Goal: Transaction & Acquisition: Purchase product/service

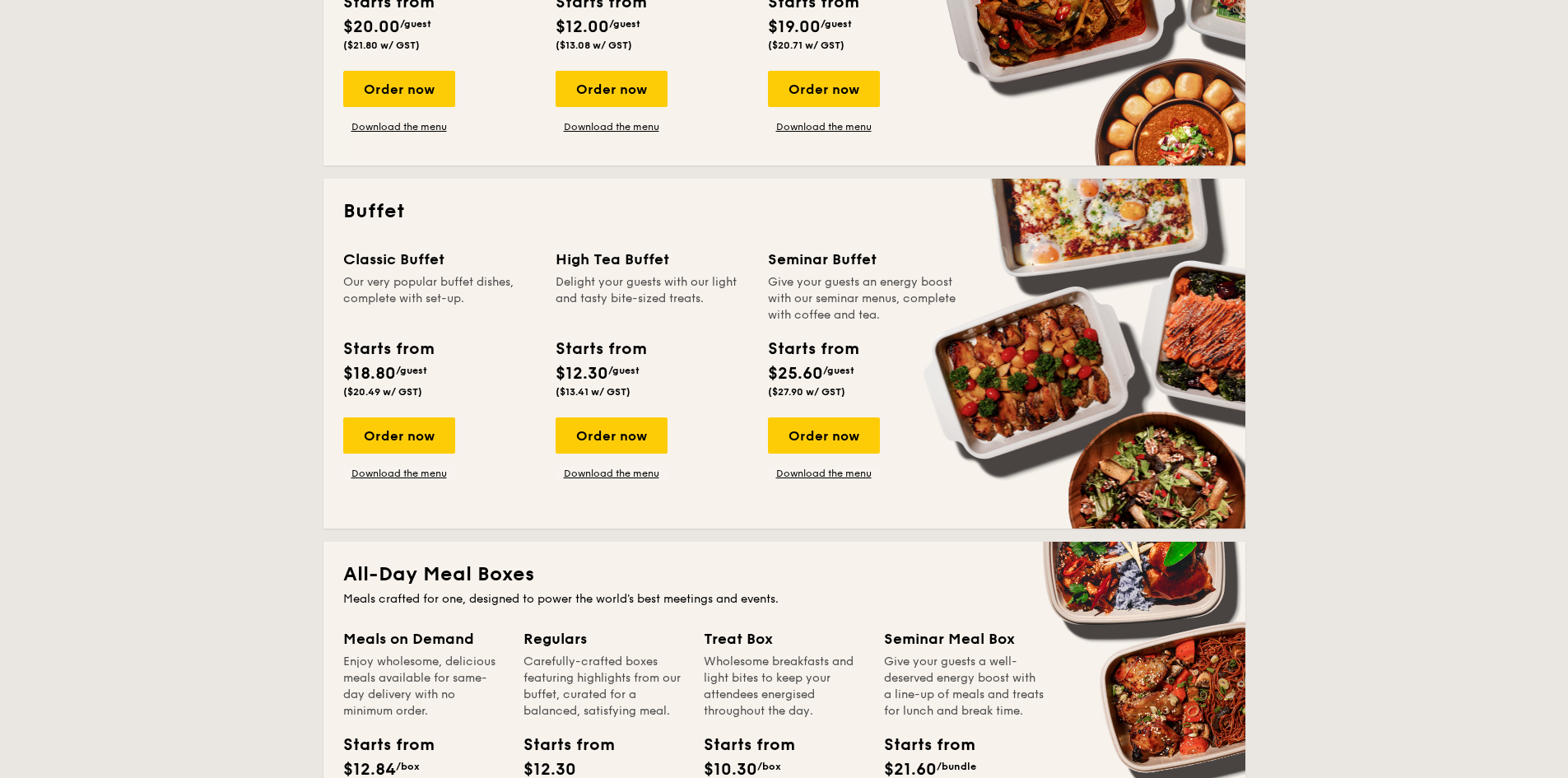
scroll to position [494, 0]
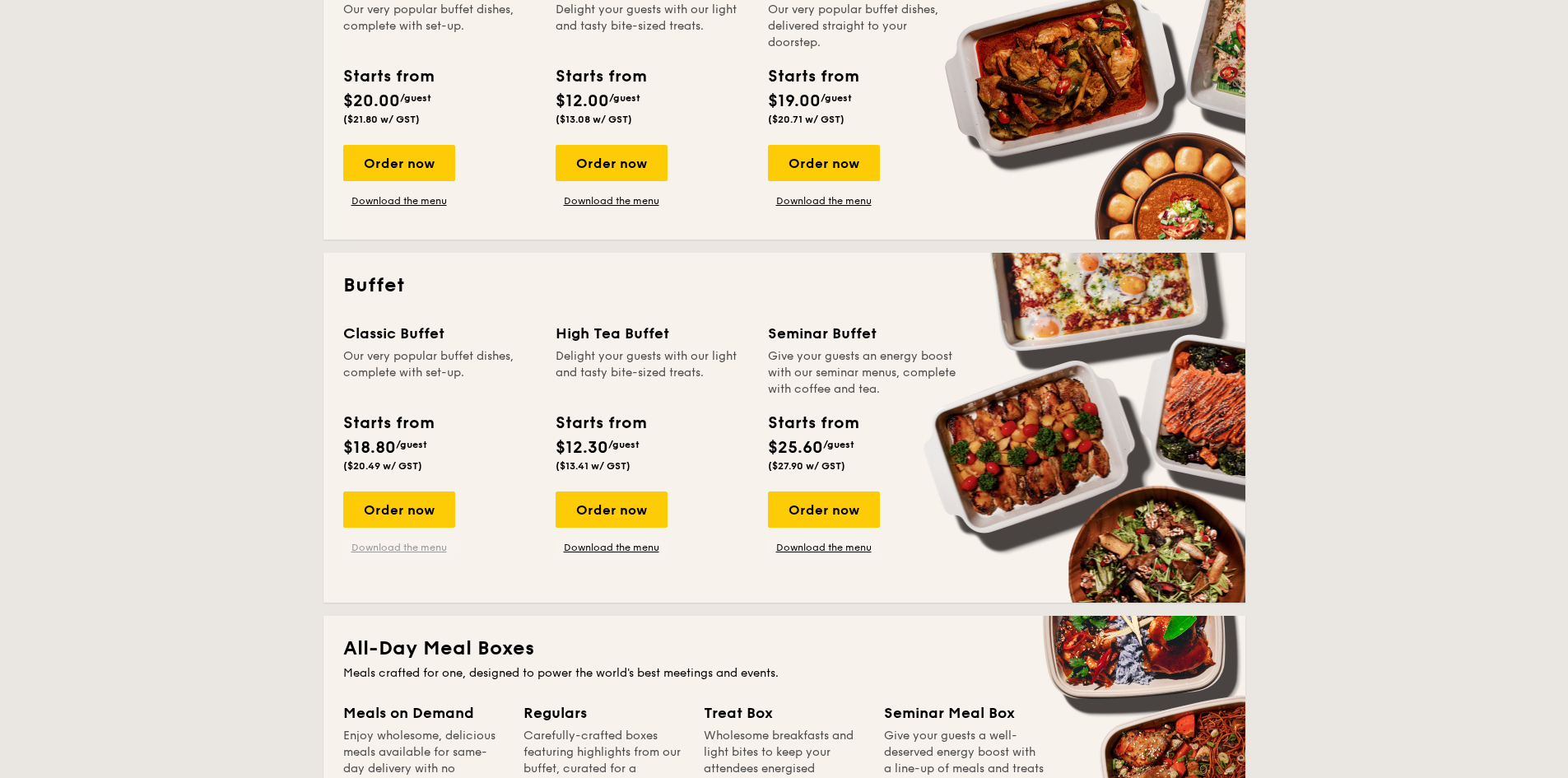
click at [390, 547] on link "Download the menu" at bounding box center [399, 547] width 112 height 13
click at [421, 506] on div "Order now" at bounding box center [399, 509] width 112 height 36
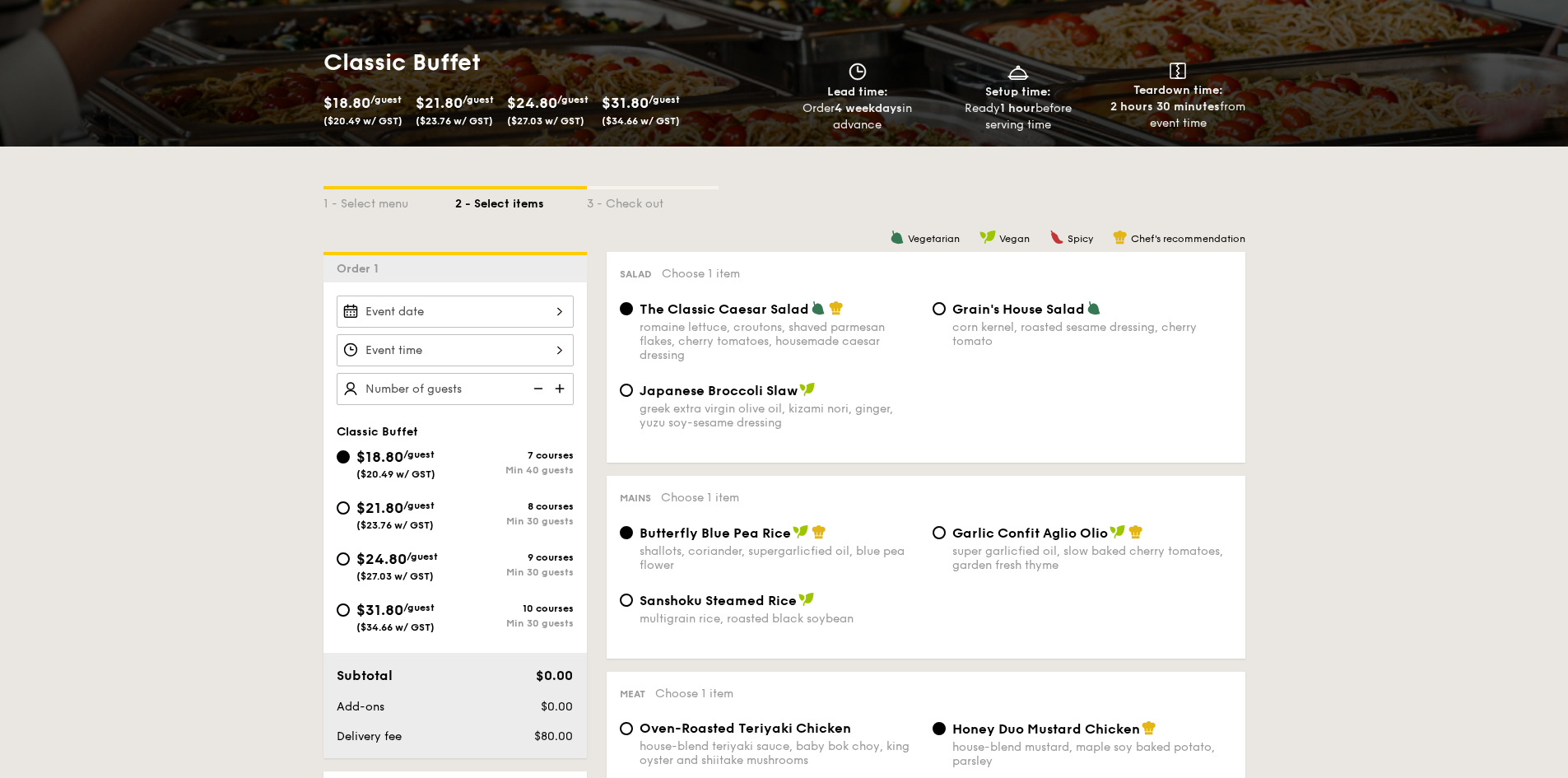
scroll to position [165, 0]
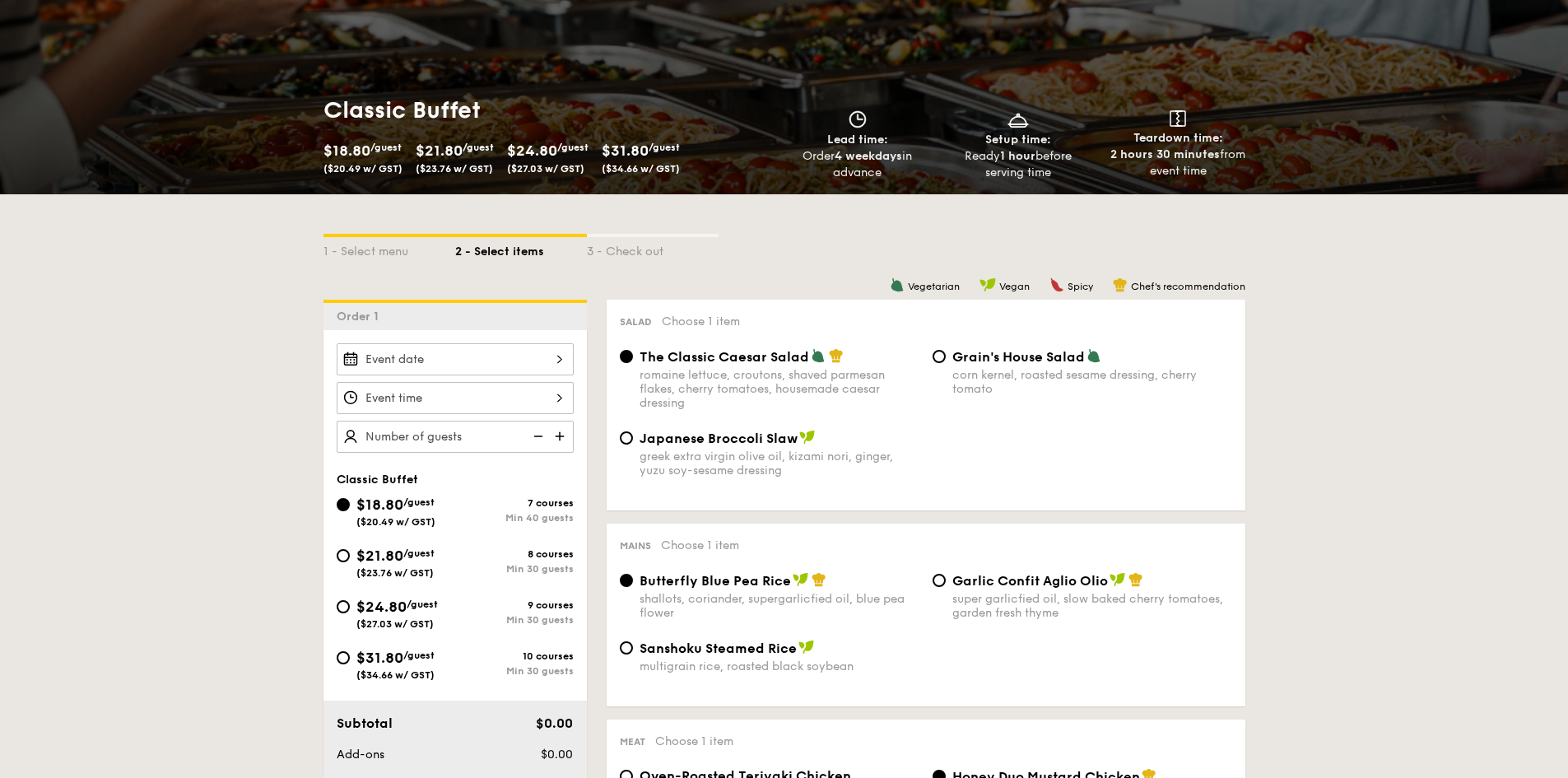
click at [498, 361] on div at bounding box center [455, 359] width 237 height 32
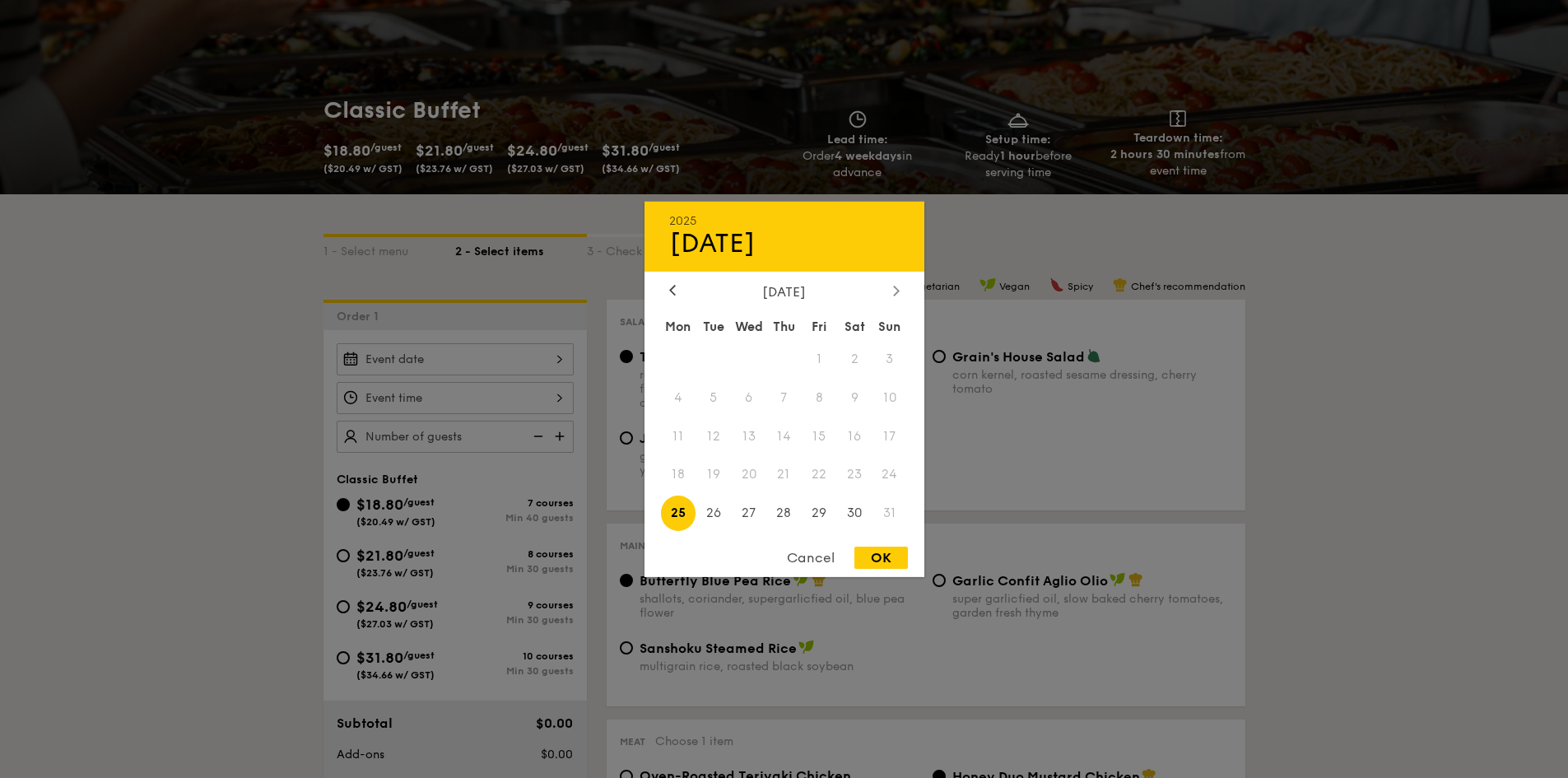
click at [894, 285] on icon at bounding box center [897, 290] width 7 height 11
click at [680, 354] on span "1" at bounding box center [679, 358] width 35 height 35
click at [428, 401] on div at bounding box center [784, 389] width 1568 height 778
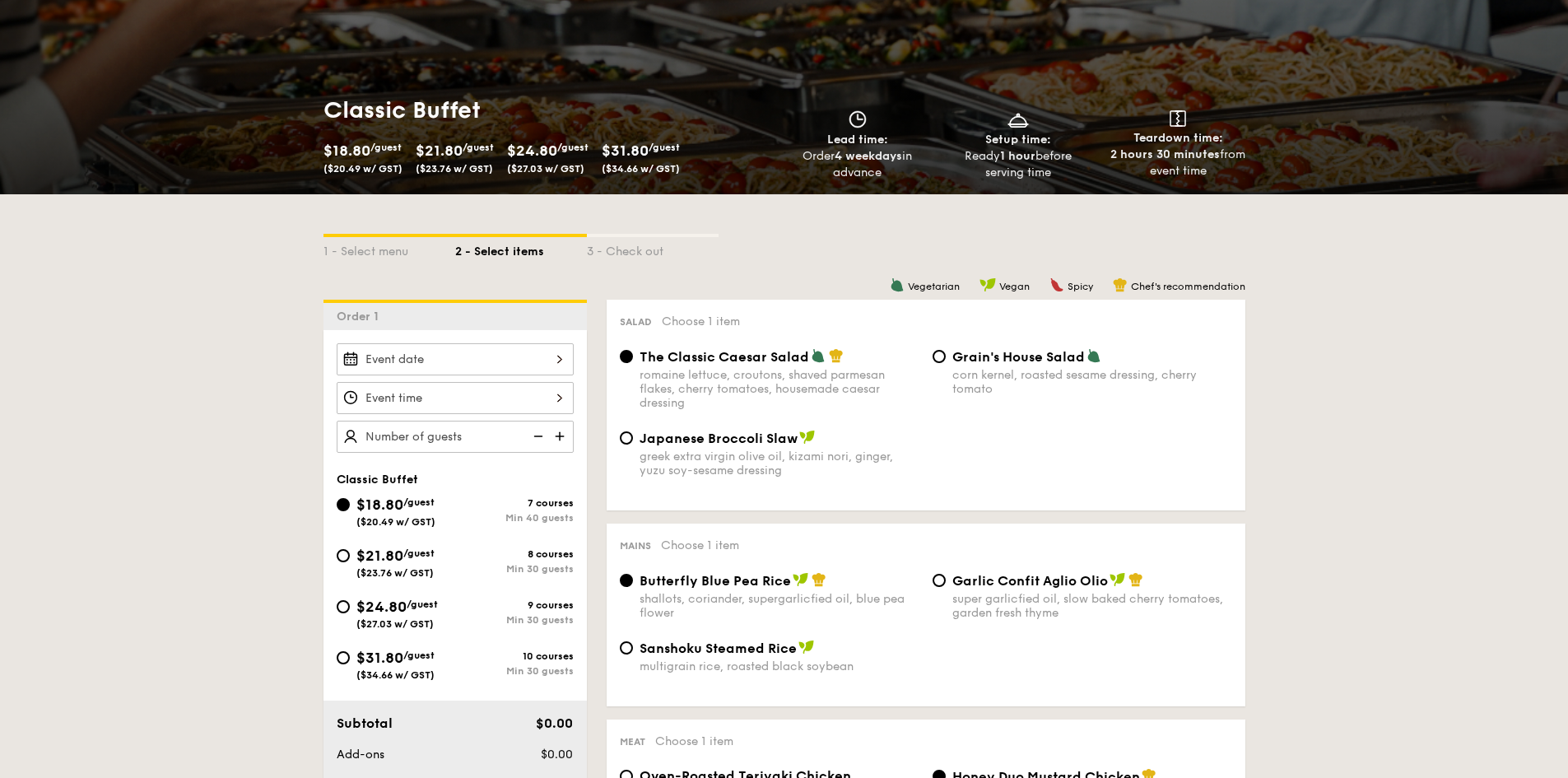
click at [508, 398] on div at bounding box center [455, 398] width 237 height 32
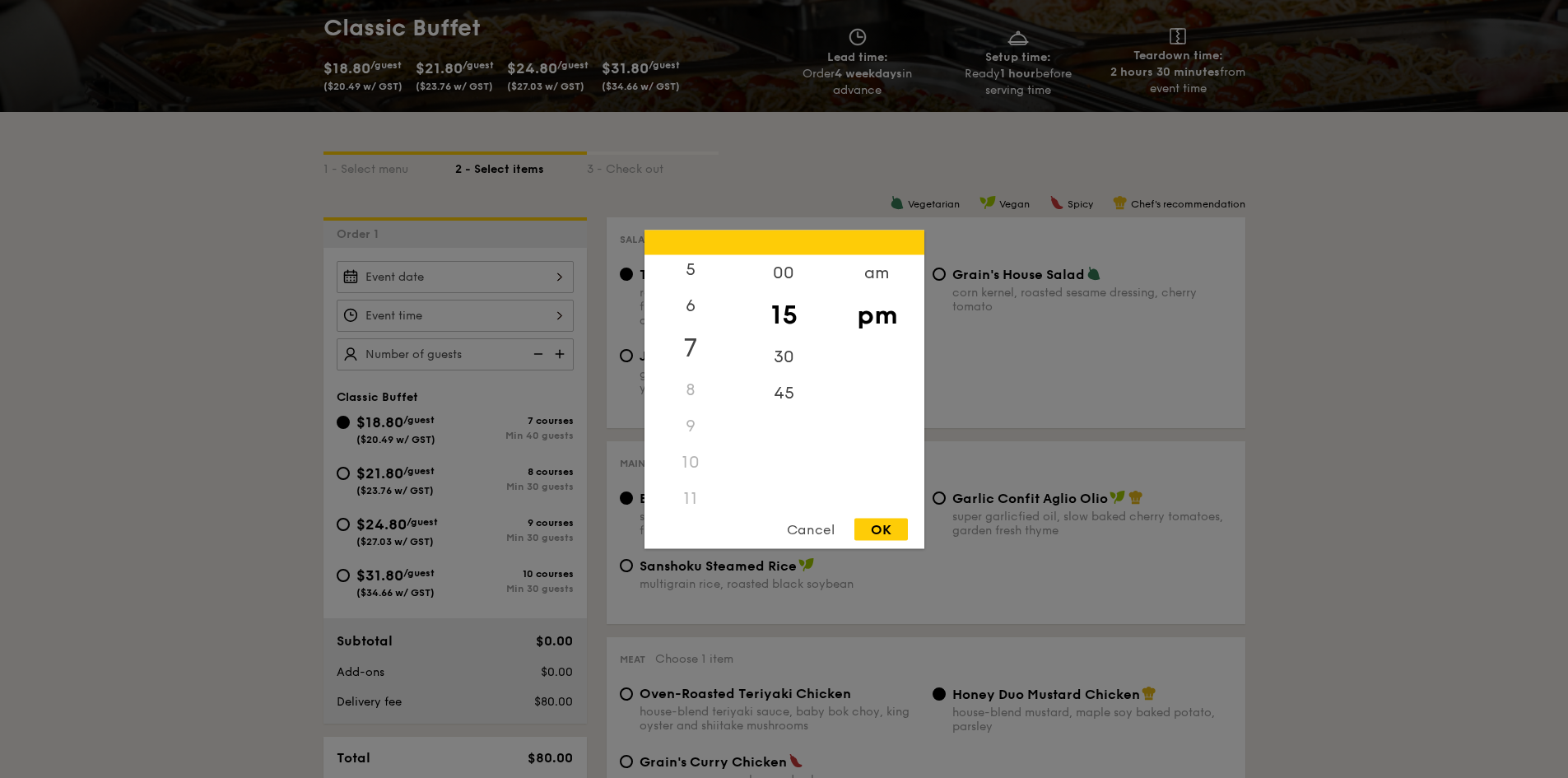
scroll to position [195, 0]
click at [812, 526] on div "Cancel" at bounding box center [811, 528] width 81 height 22
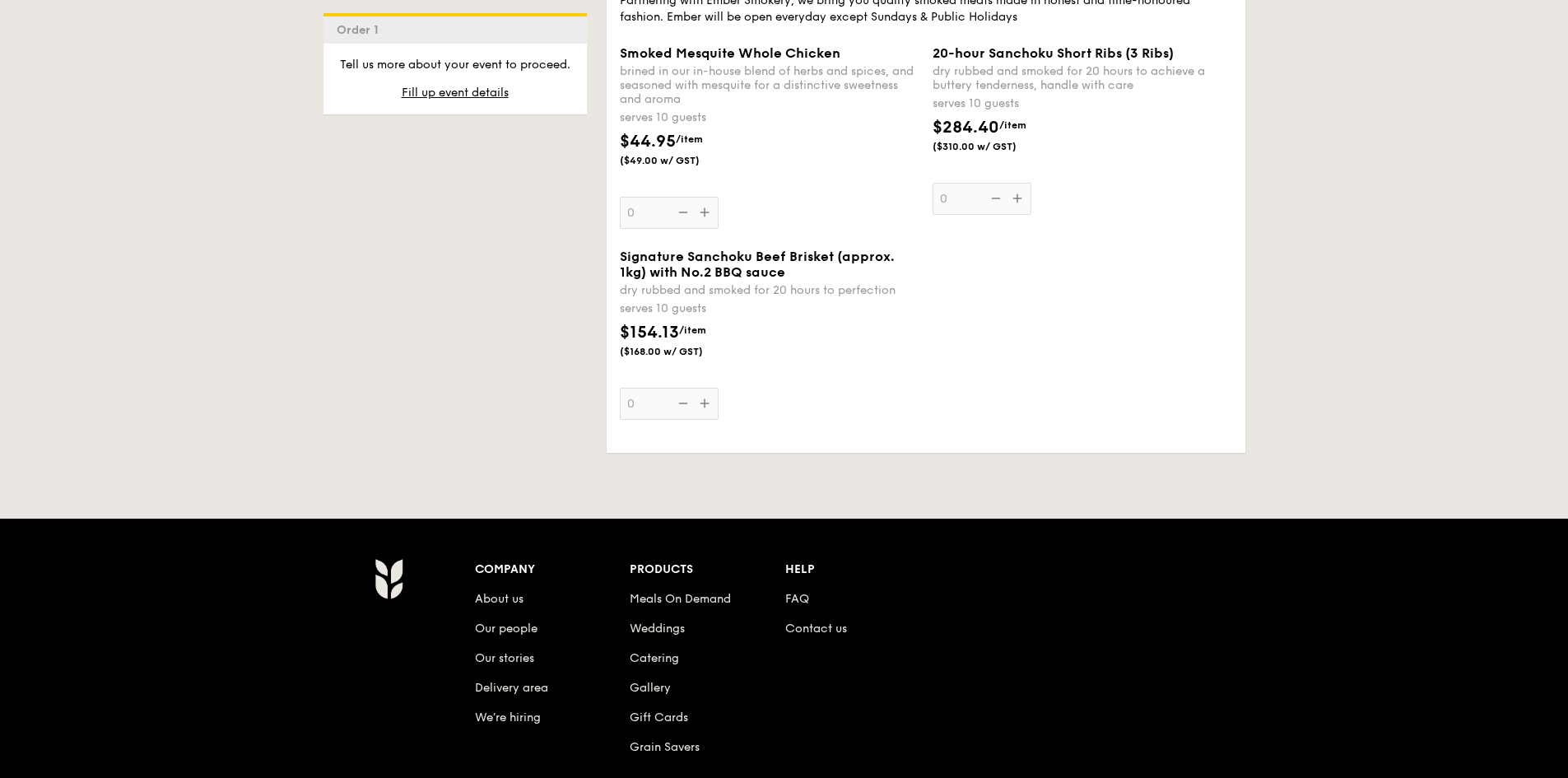
scroll to position [2160, 0]
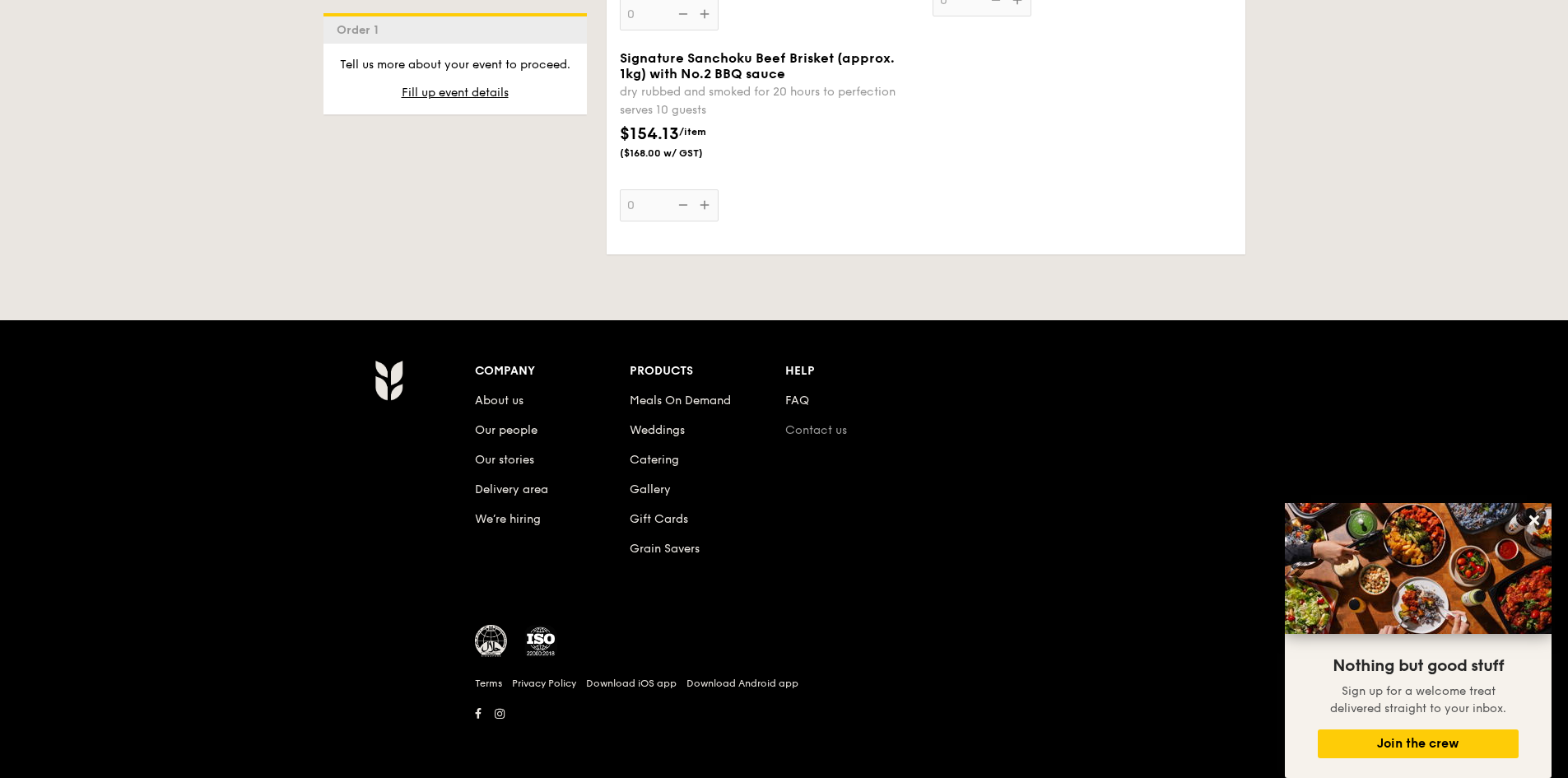
click at [799, 426] on link "Contact us" at bounding box center [816, 430] width 61 height 14
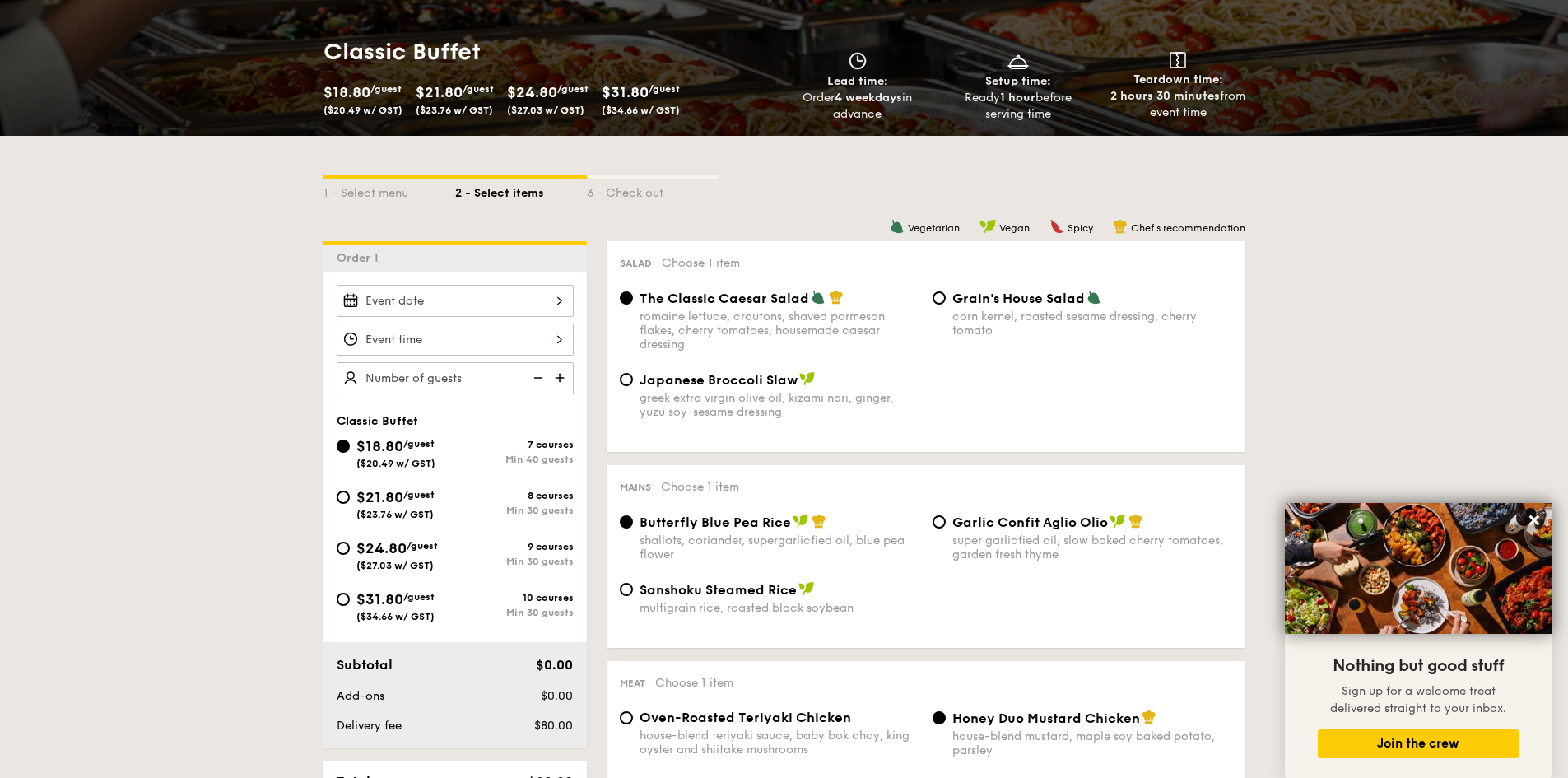
scroll to position [266, 0]
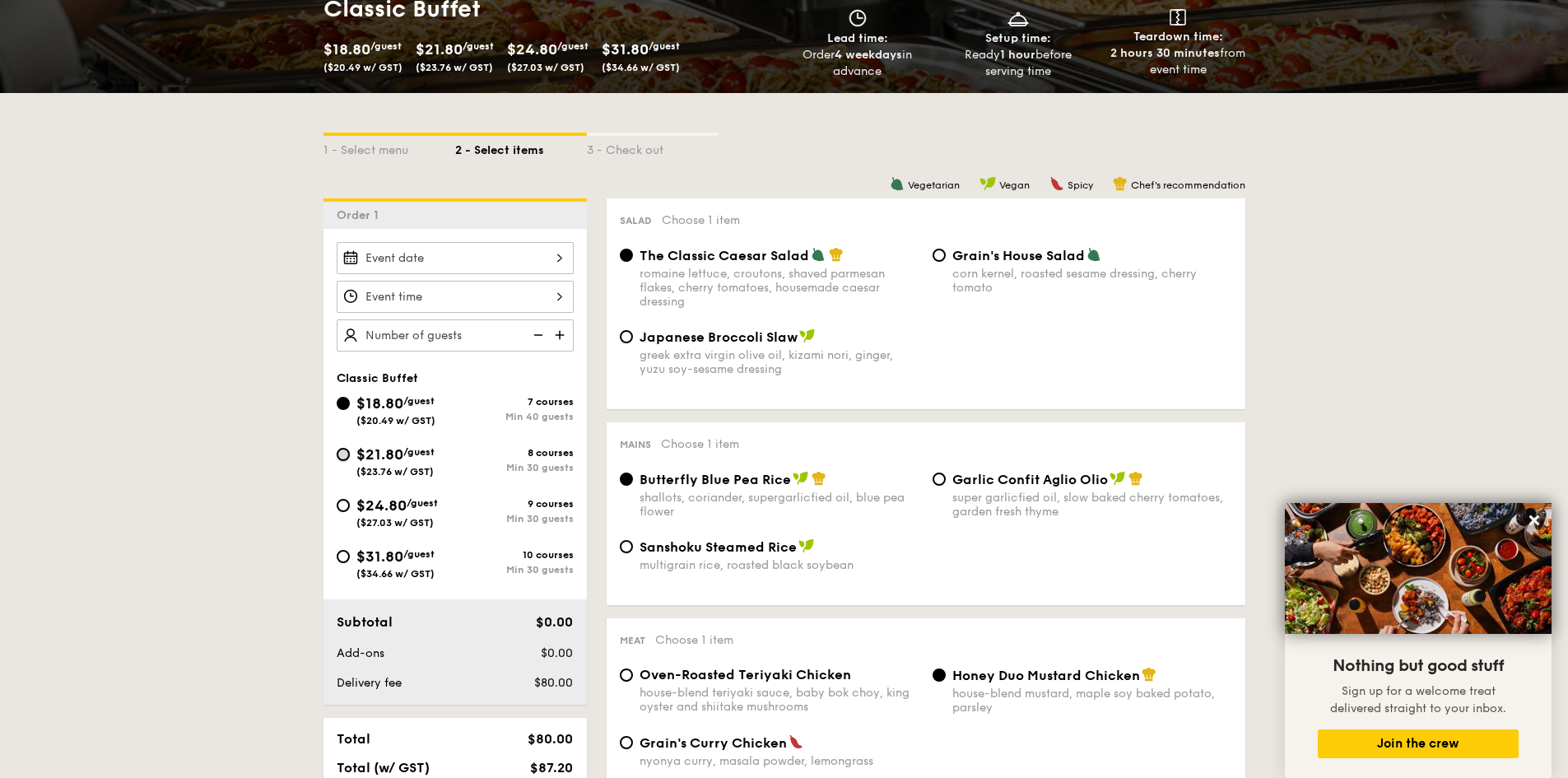
click at [342, 457] on input "$21.80 /guest ($23.76 w/ GST) 8 courses Min 30 guests" at bounding box center [343, 454] width 13 height 13
radio input "true"
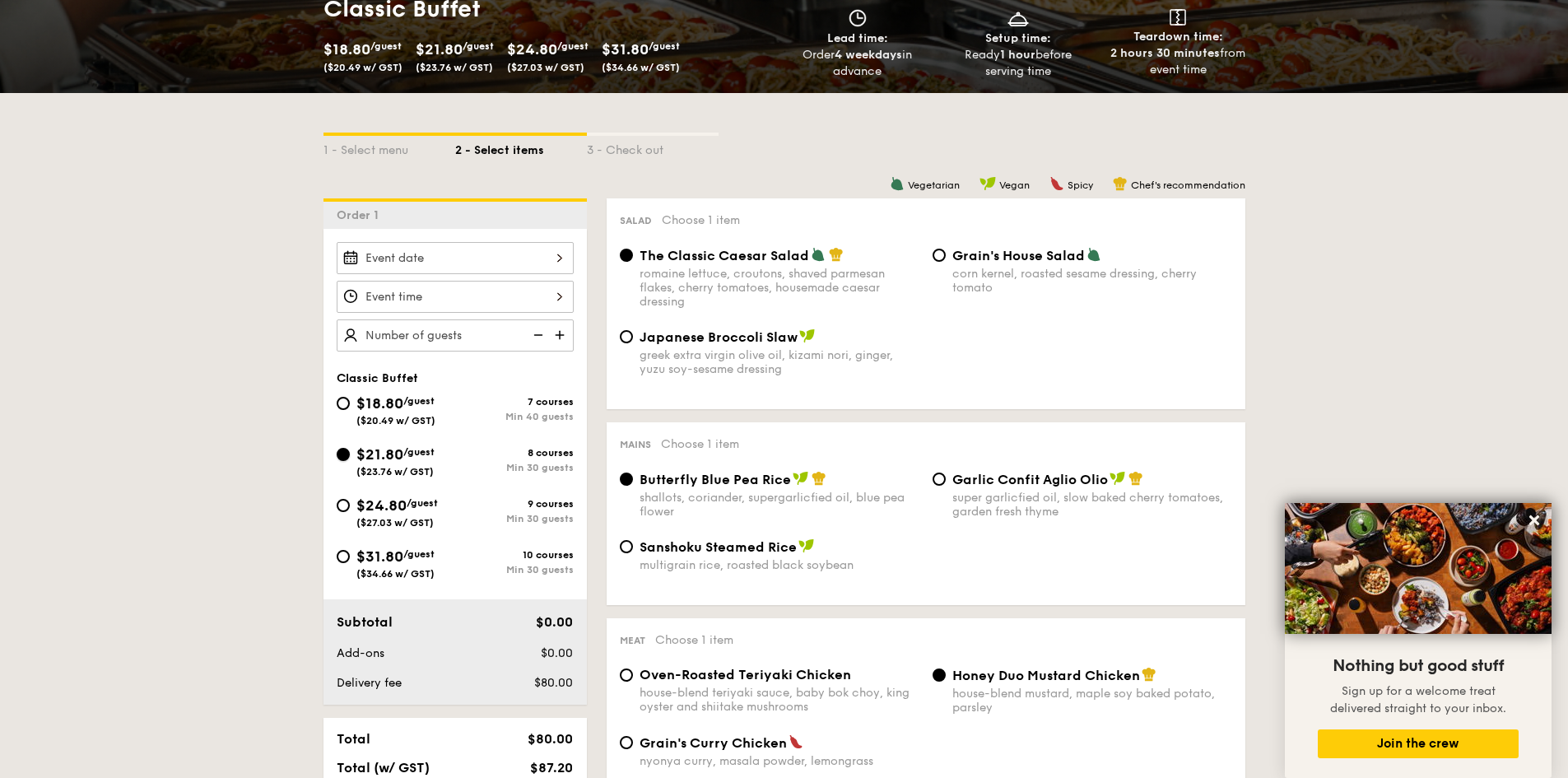
radio input "true"
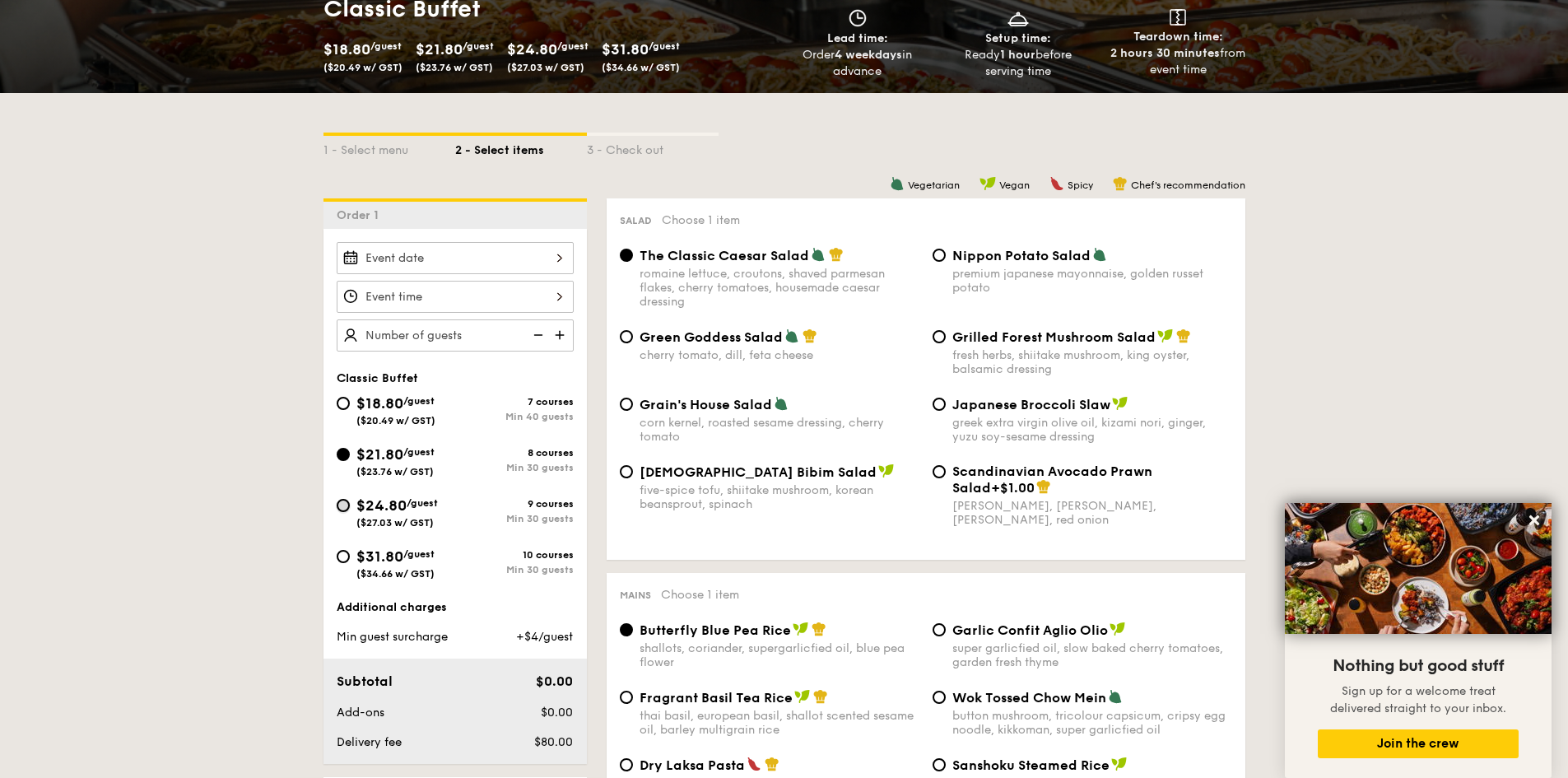
click at [343, 506] on input "$24.80 /guest ($27.03 w/ GST) 9 courses Min 30 guests" at bounding box center [343, 506] width 13 height 13
radio input "true"
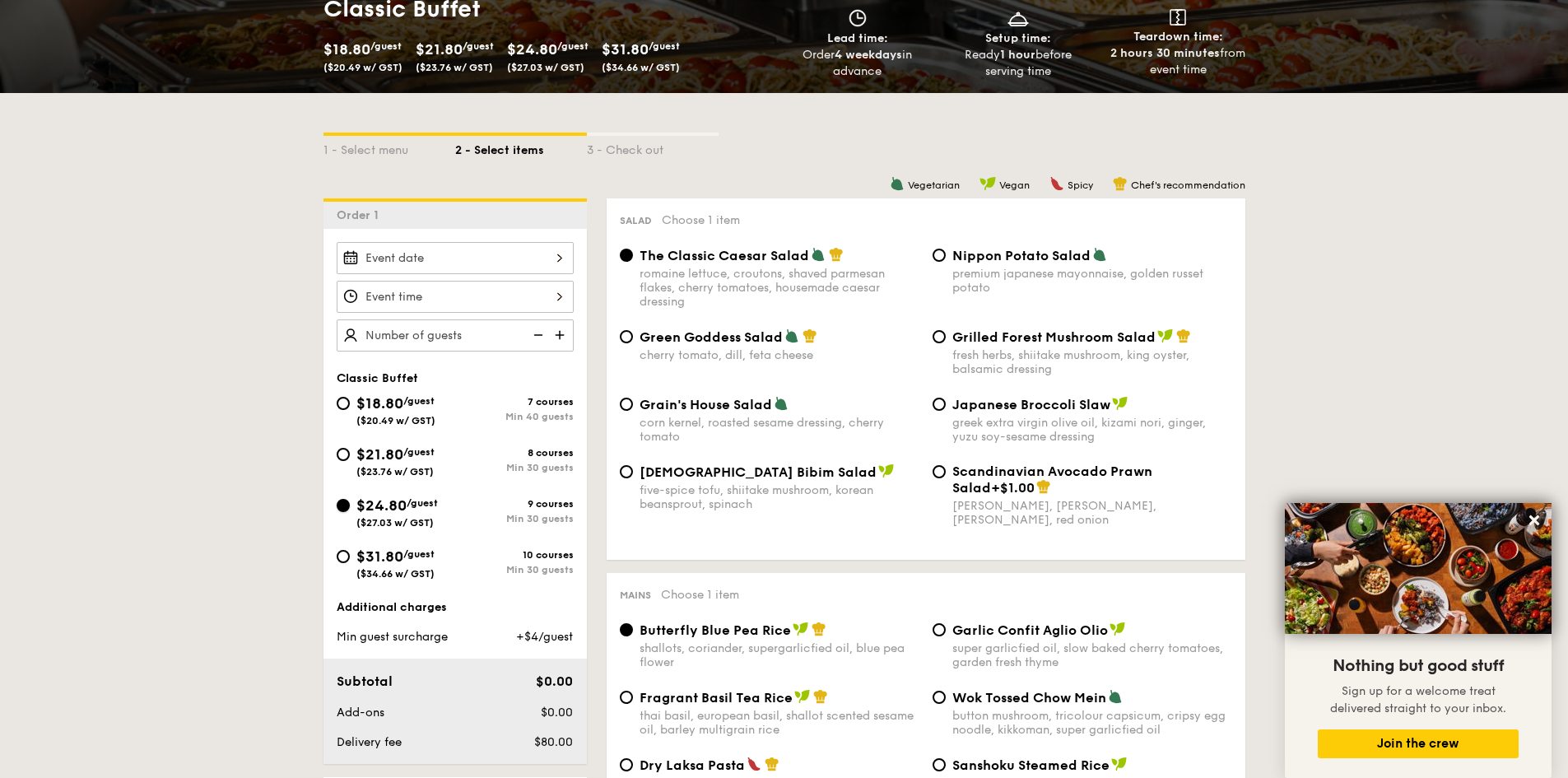
radio input "true"
click at [344, 454] on input "$21.80 /guest ($23.76 w/ GST) 8 courses Min 30 guests" at bounding box center [343, 454] width 13 height 13
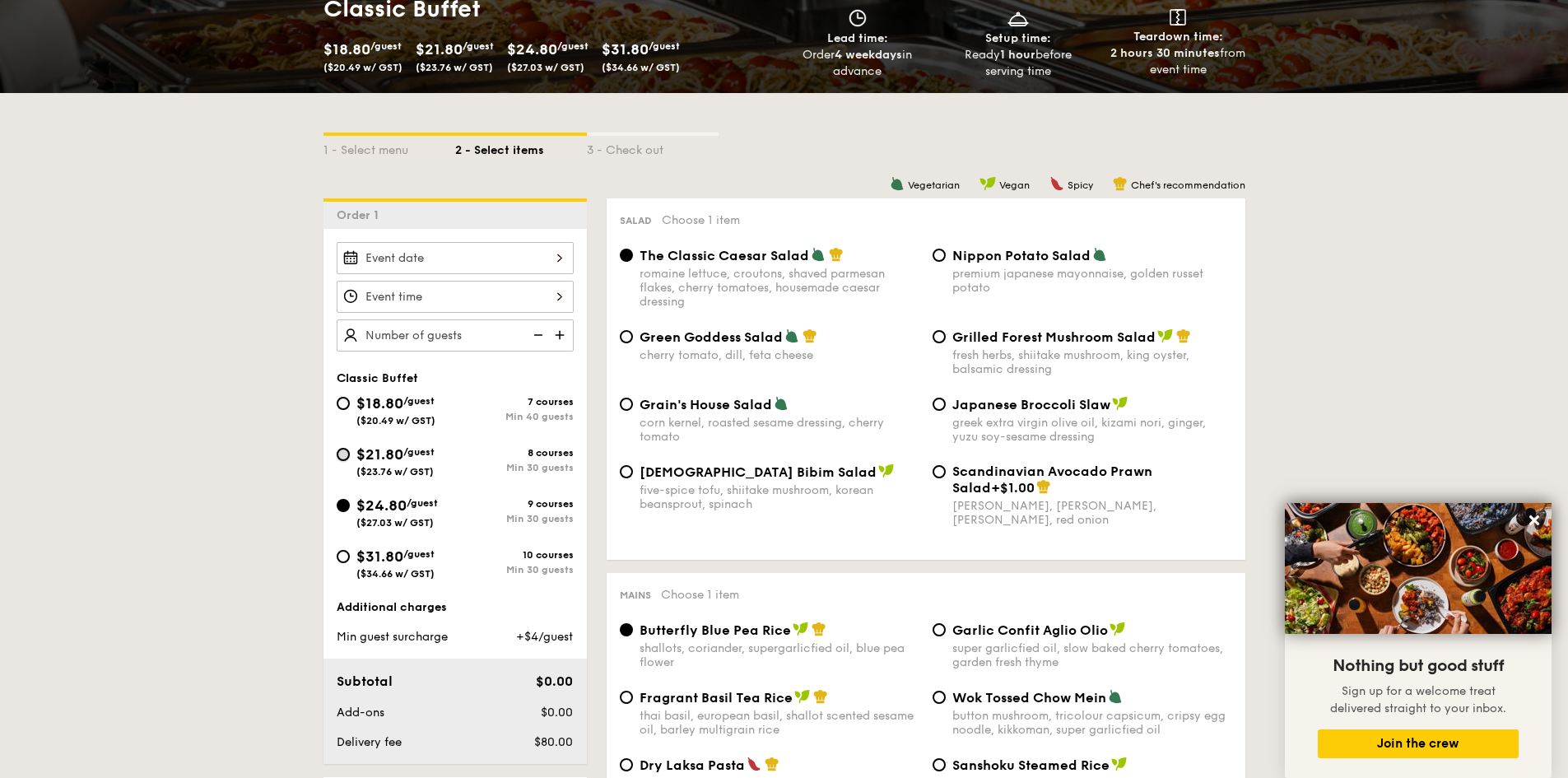
radio input "true"
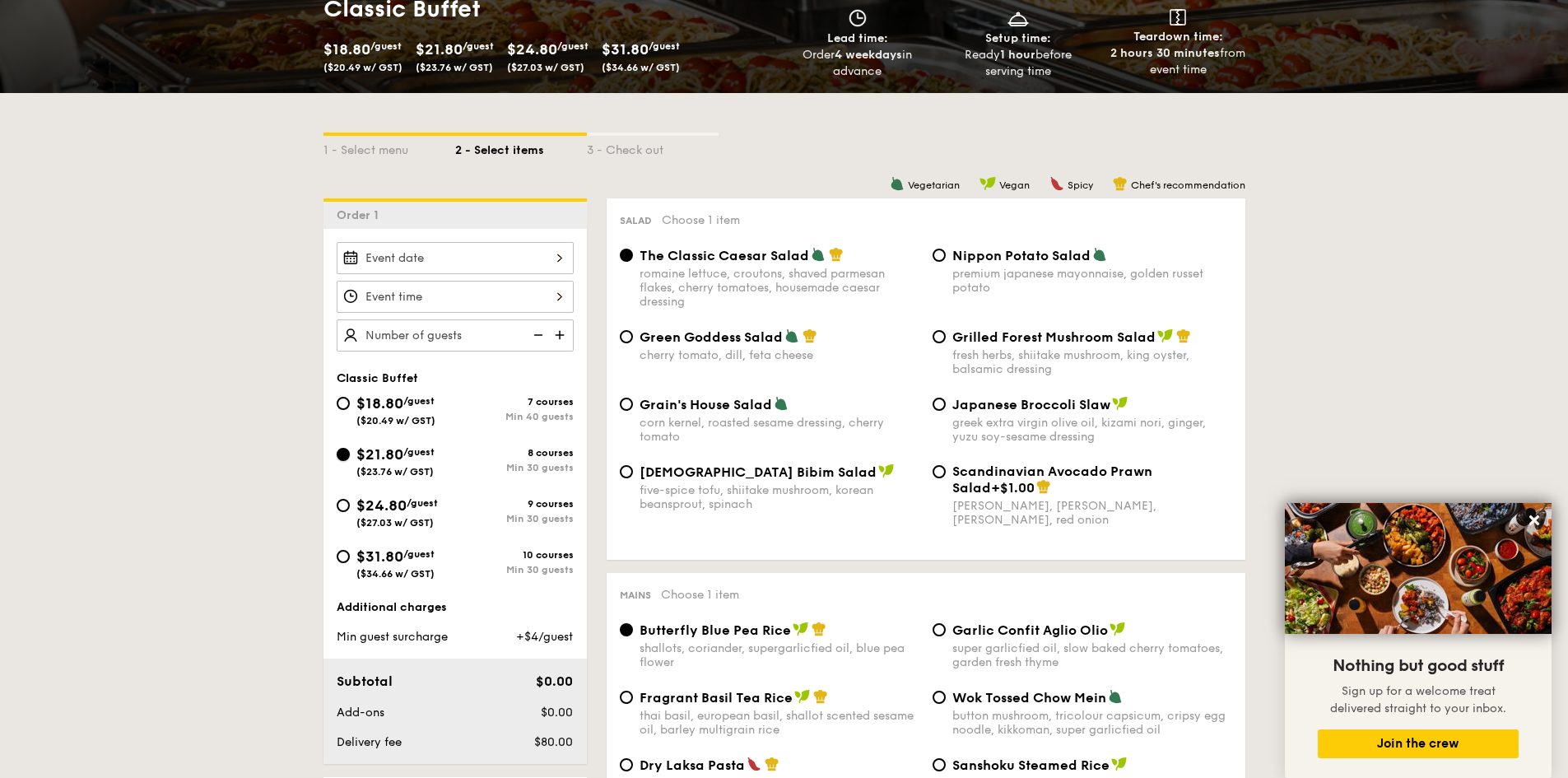
radio input "true"
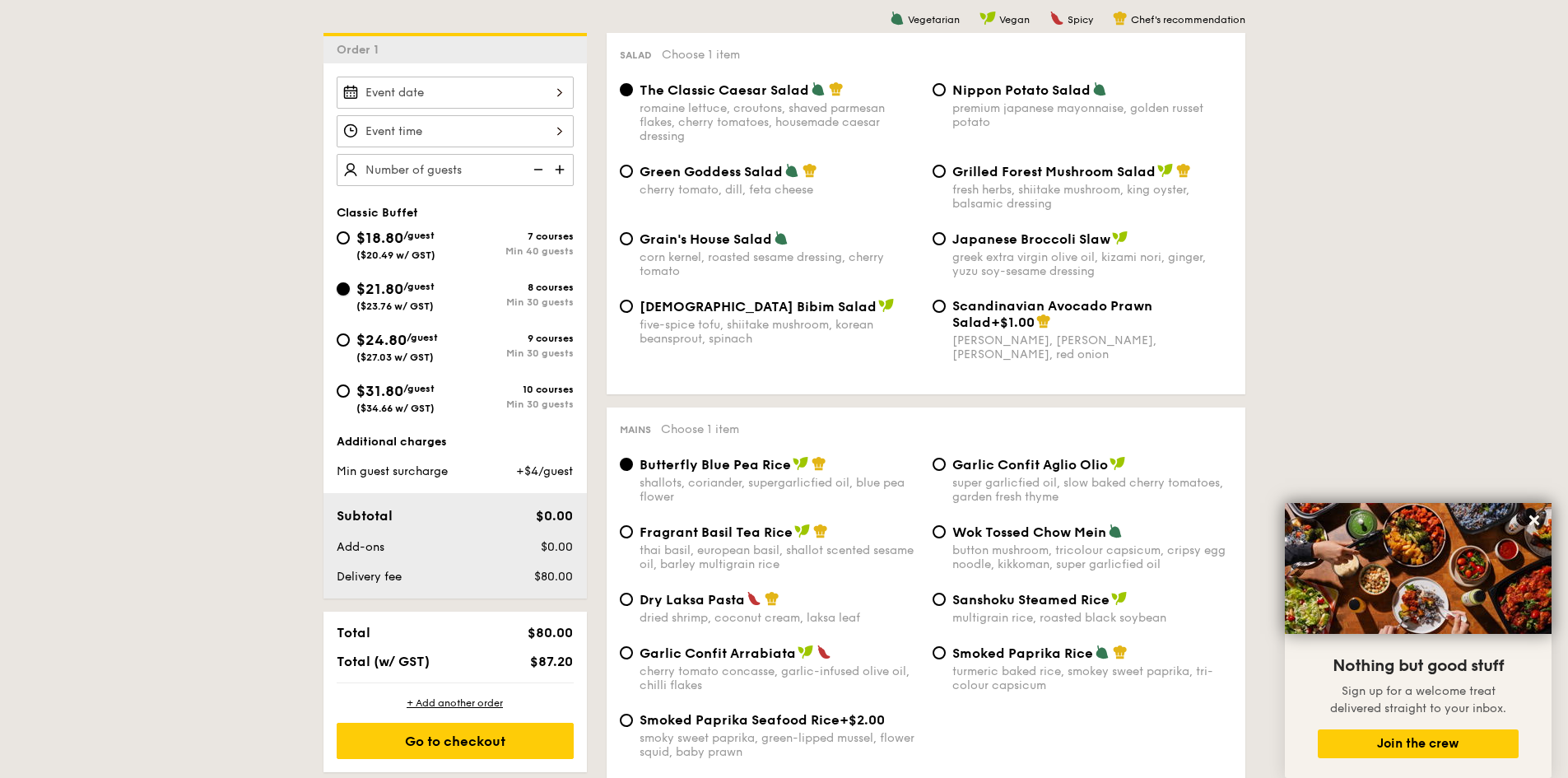
scroll to position [431, 0]
click at [363, 343] on span "$24.80" at bounding box center [381, 341] width 50 height 18
click at [350, 343] on input "$24.80 /guest ($27.03 w/ GST) 9 courses Min 30 guests" at bounding box center [343, 341] width 13 height 13
radio input "true"
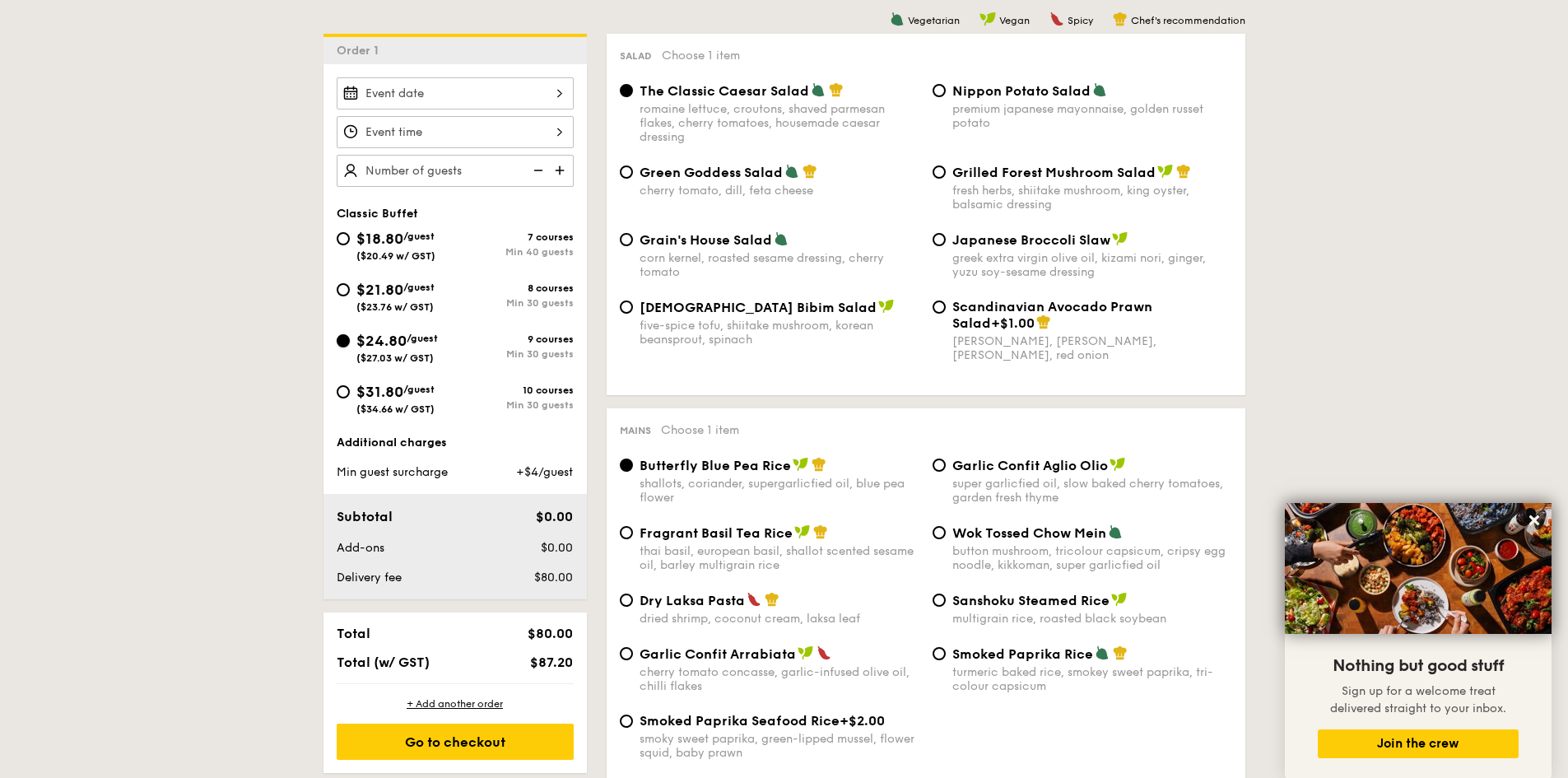
radio input "true"
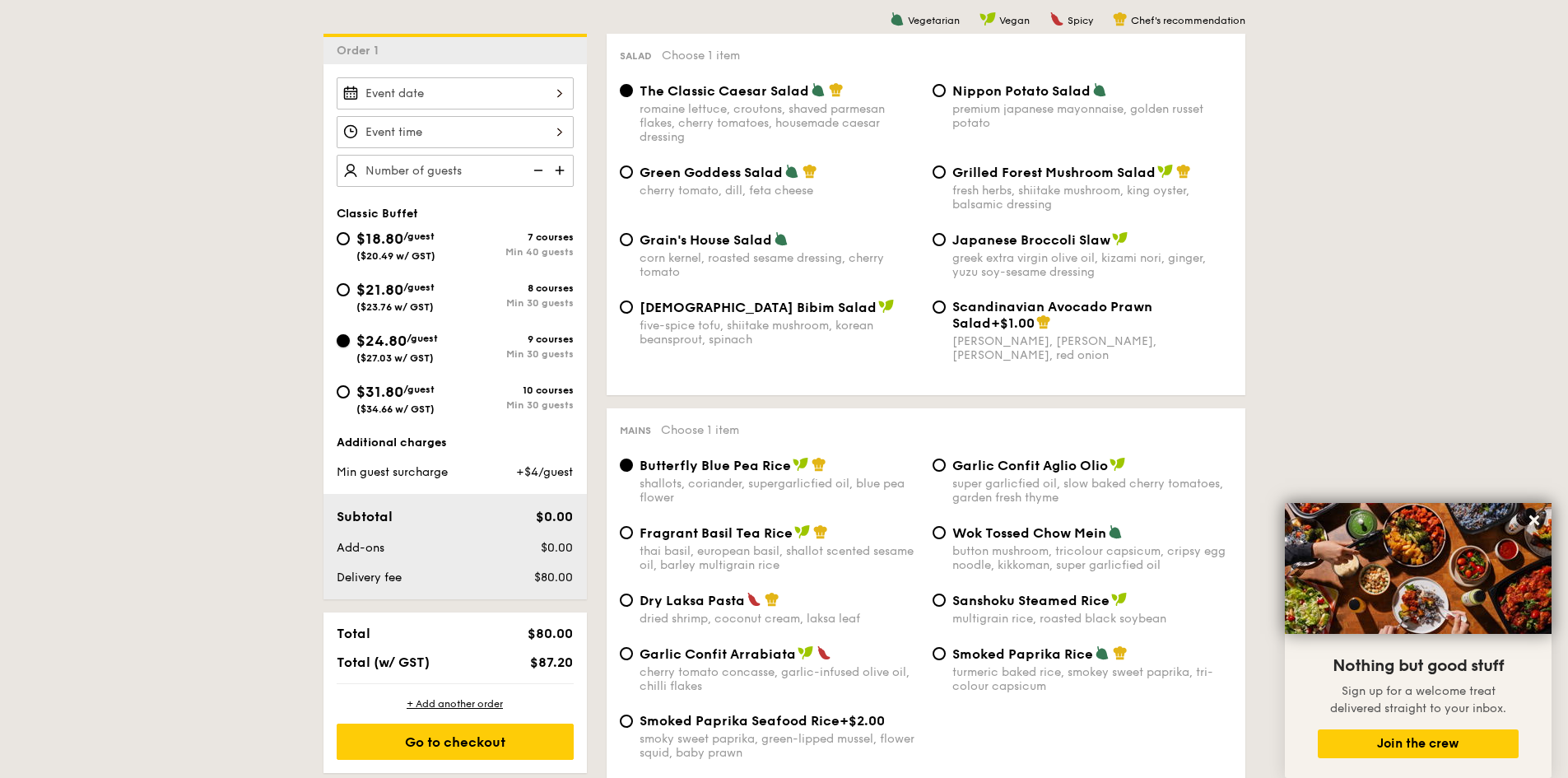
radio input "true"
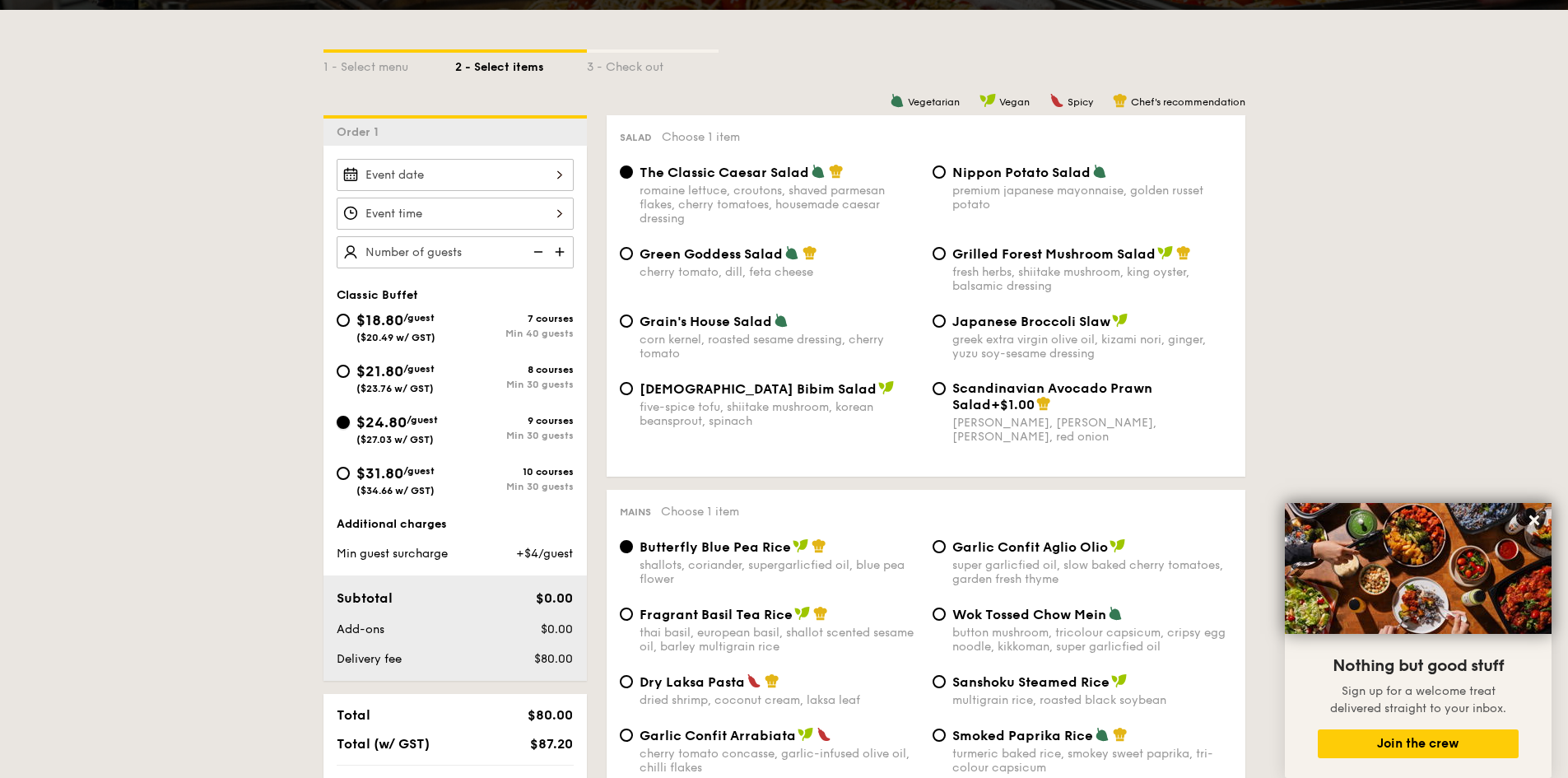
scroll to position [349, 0]
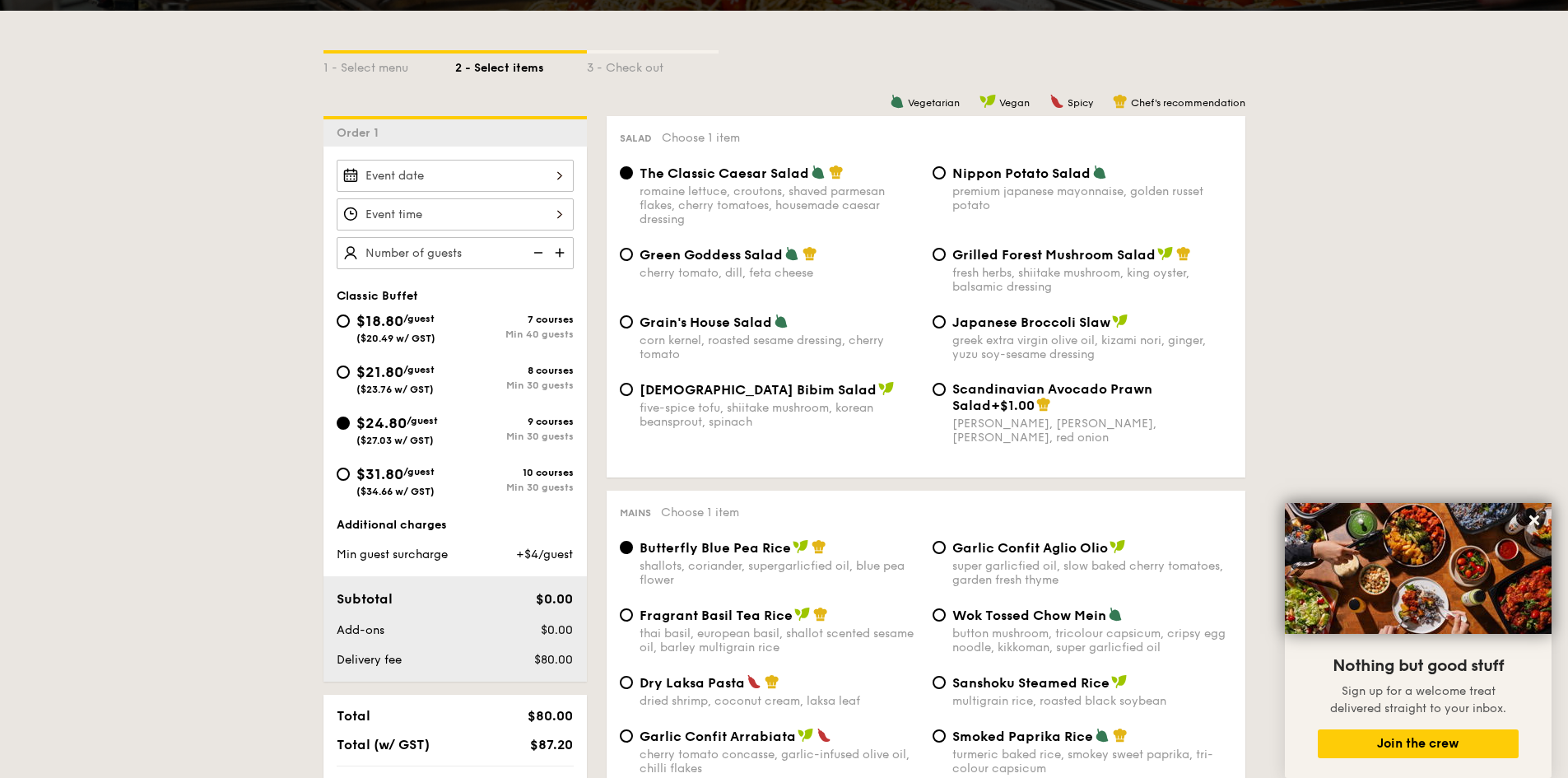
click at [470, 377] on div "8 courses Min 30 guests" at bounding box center [514, 378] width 118 height 26
click at [350, 377] on input "$21.80 /guest ($23.76 w/ GST) 8 courses Min 30 guests" at bounding box center [343, 371] width 13 height 13
radio input "true"
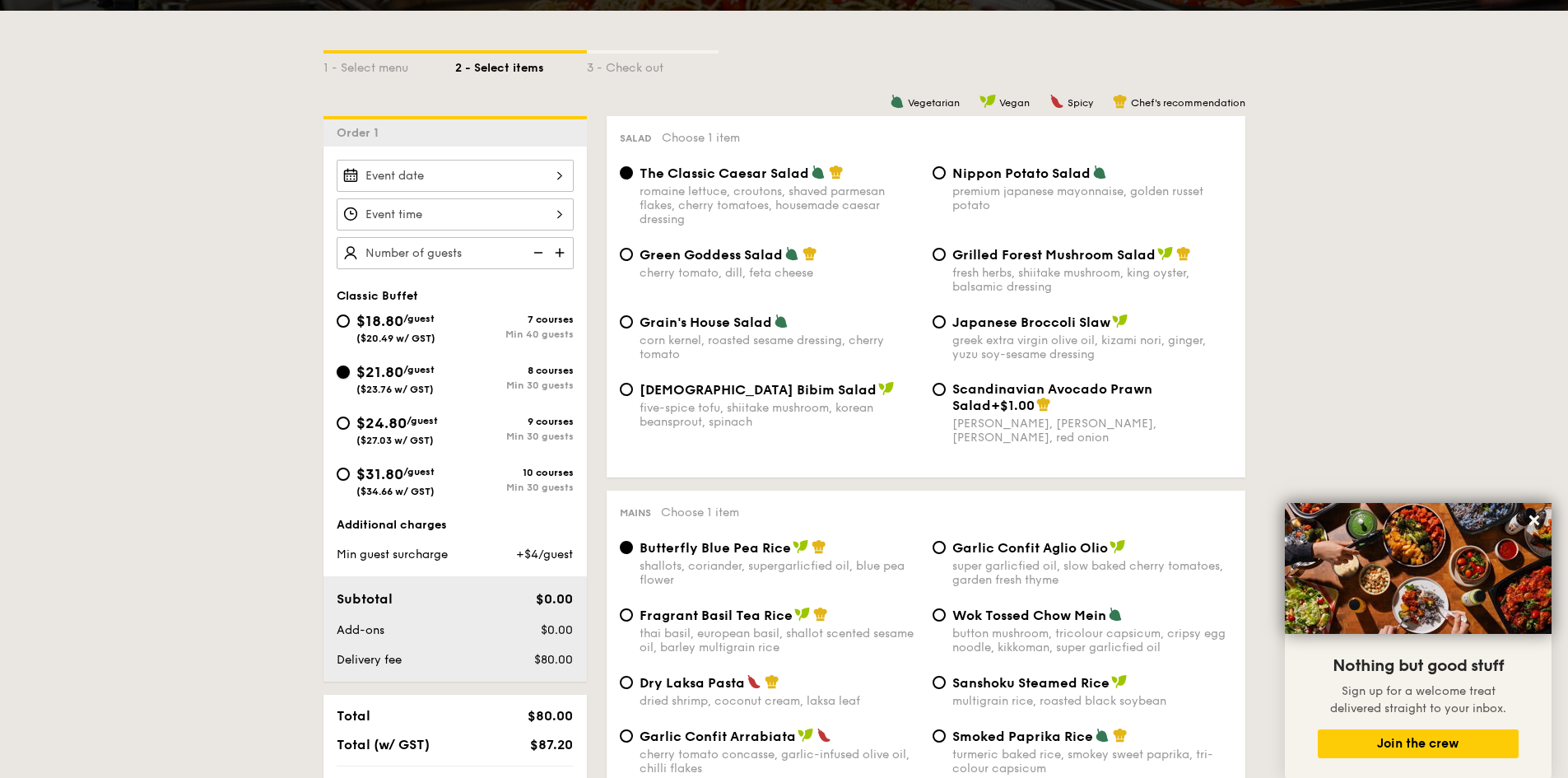
radio input "true"
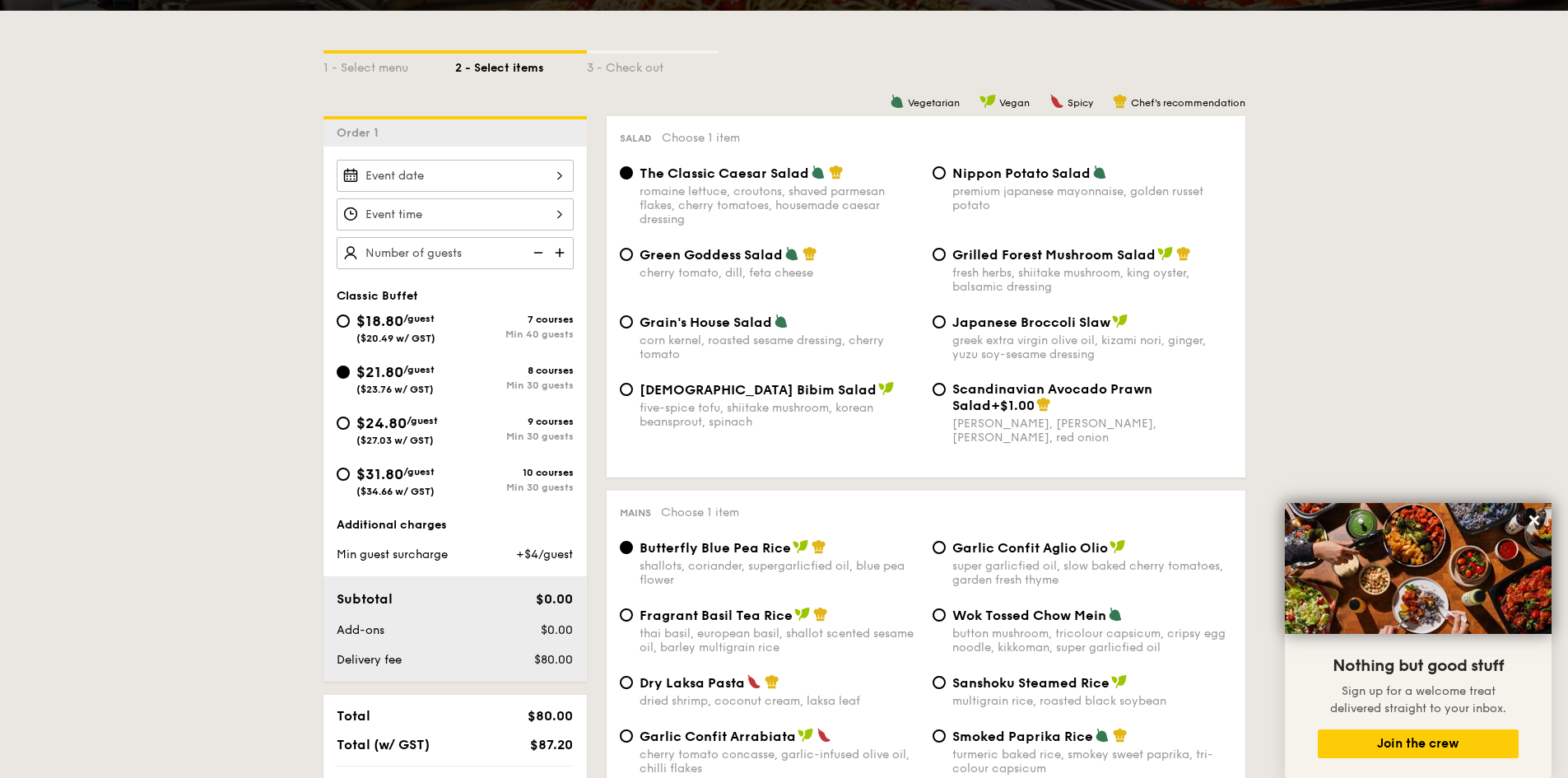
click at [957, 205] on div "premium japanese mayonnaise, golden russet potato" at bounding box center [1092, 199] width 280 height 28
click at [946, 180] on input "Nippon Potato Salad premium japanese mayonnaise, golden russet potato" at bounding box center [939, 173] width 13 height 13
radio input "true"
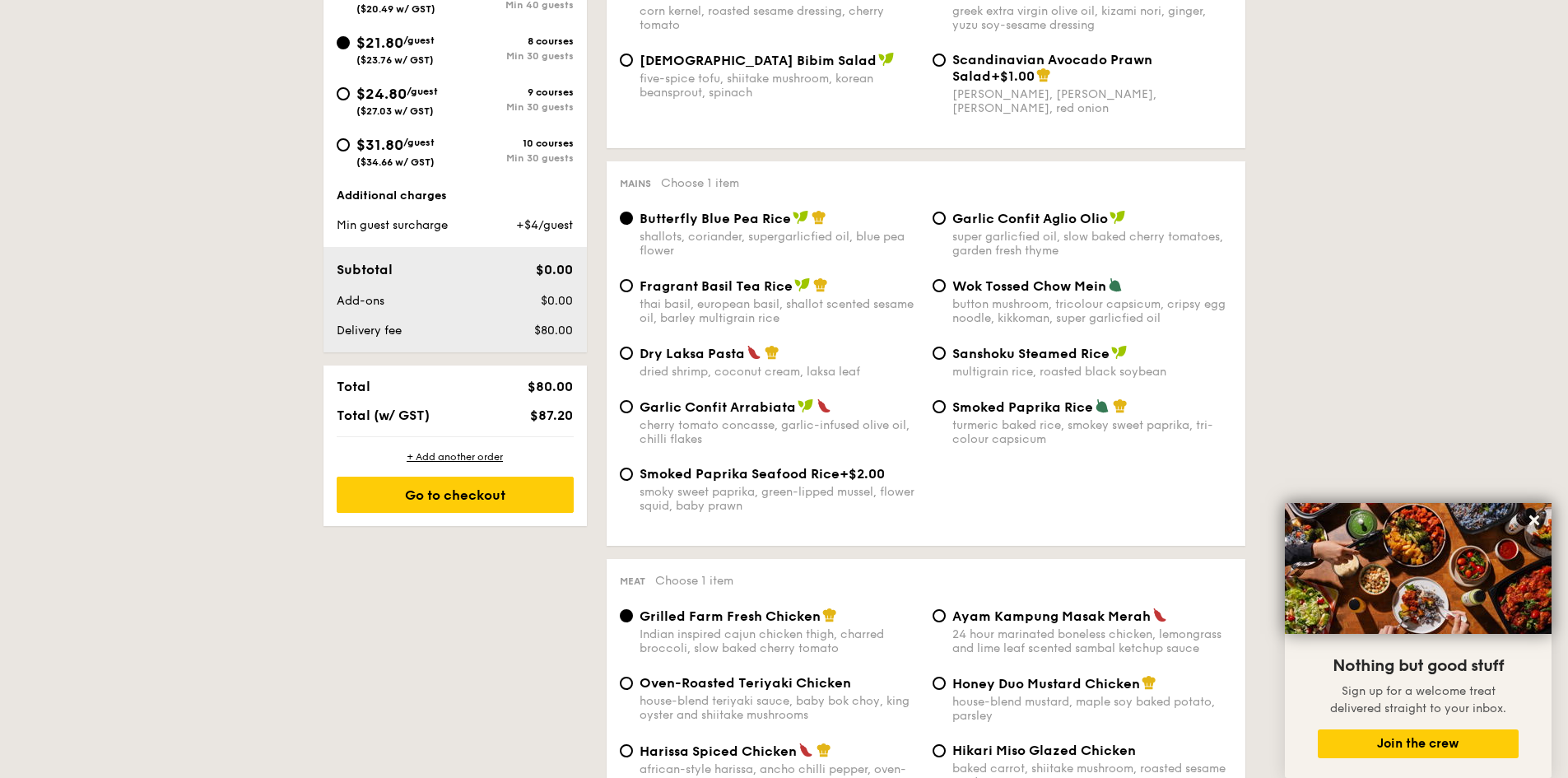
scroll to position [760, 0]
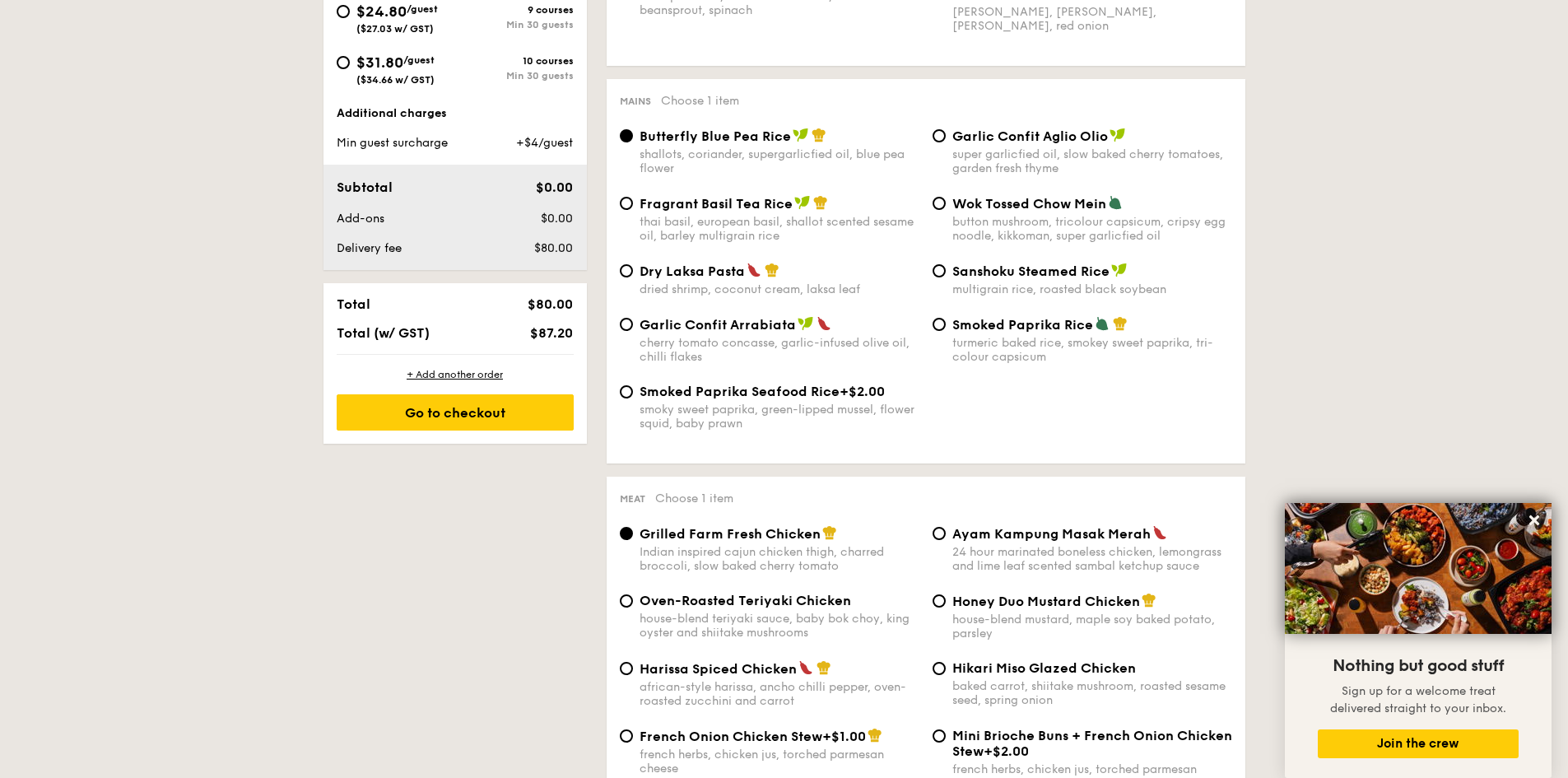
click at [792, 279] on div "Dry Laksa Pasta" at bounding box center [780, 271] width 280 height 17
click at [633, 278] on input "Dry Laksa Pasta dried shrimp, coconut cream, laksa leaf" at bounding box center [626, 271] width 13 height 13
radio input "true"
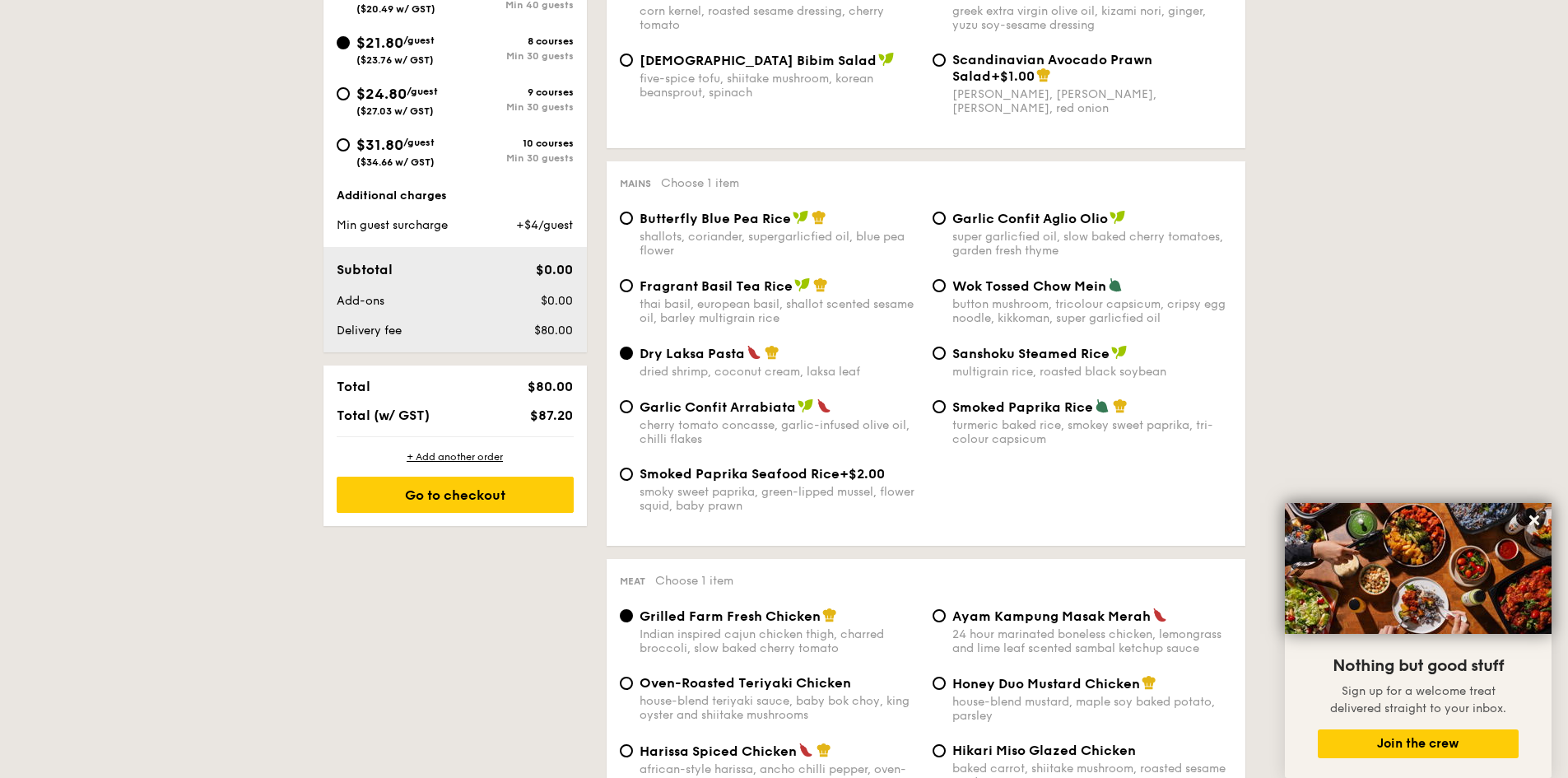
click at [853, 239] on div "shallots, coriander, supergarlicfied oil, blue pea flower" at bounding box center [780, 244] width 280 height 28
click at [633, 225] on input "Butterfly Blue Pea Rice shallots, coriander, supergarlicfied oil, blue pea flow…" at bounding box center [626, 218] width 13 height 13
radio input "true"
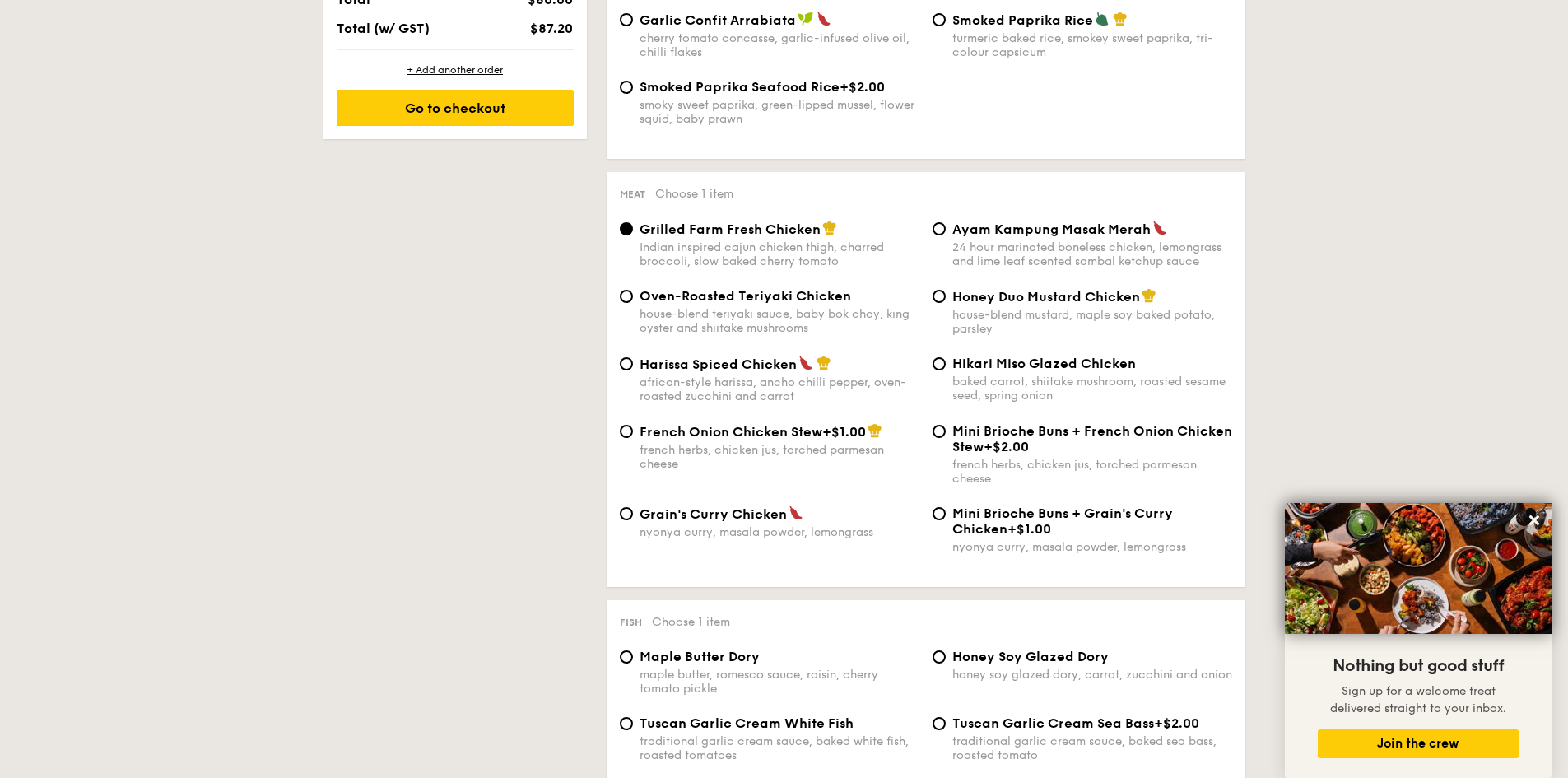
scroll to position [1089, 0]
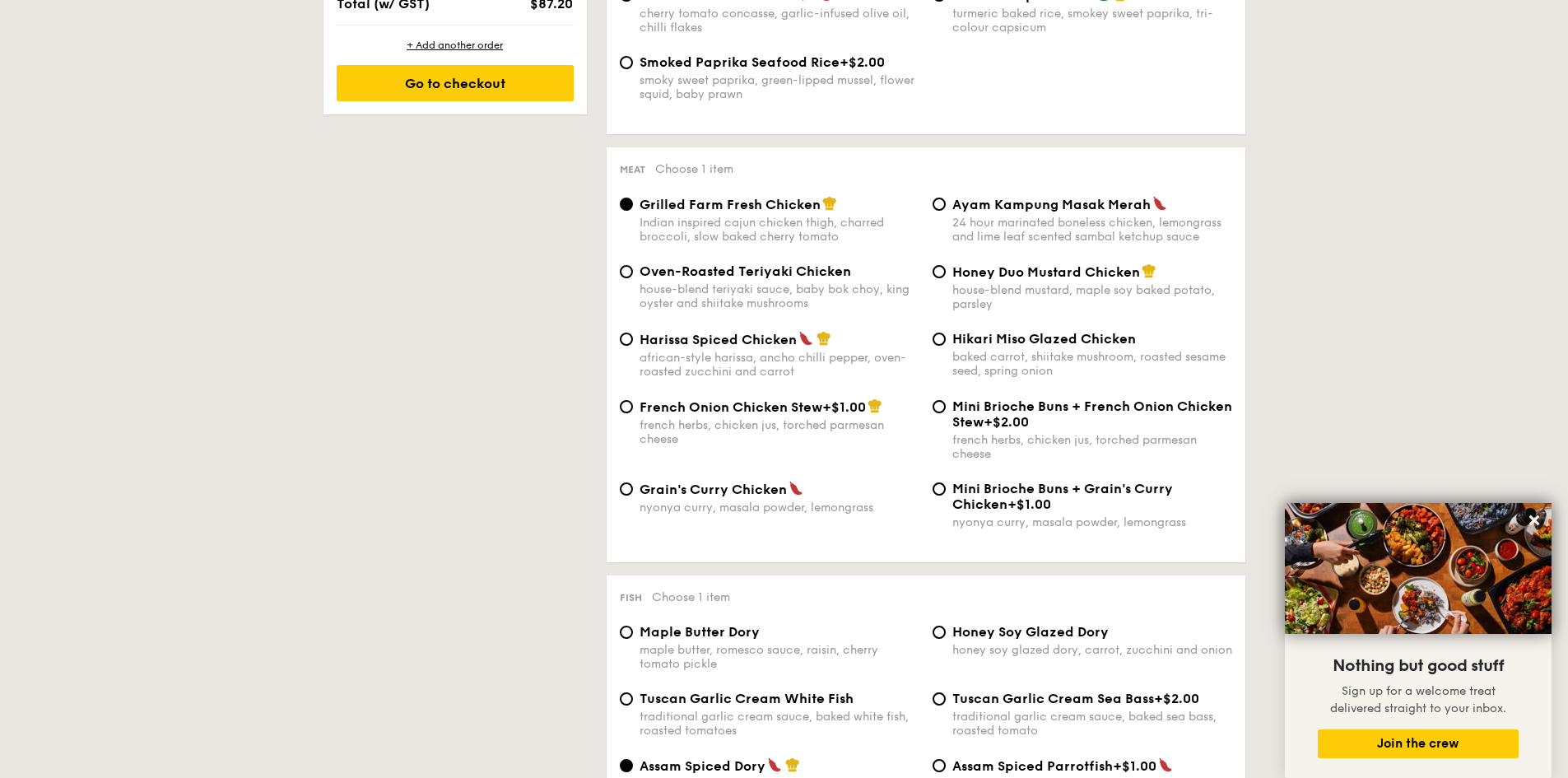
click at [1042, 225] on div "24 hour marinated boneless chicken, lemongrass and lime leaf scented sambal ket…" at bounding box center [1092, 230] width 280 height 28
click at [946, 211] on input "Ayam Kampung Masak Merah 24 hour marinated boneless chicken, lemongrass and lim…" at bounding box center [939, 204] width 13 height 13
radio input "true"
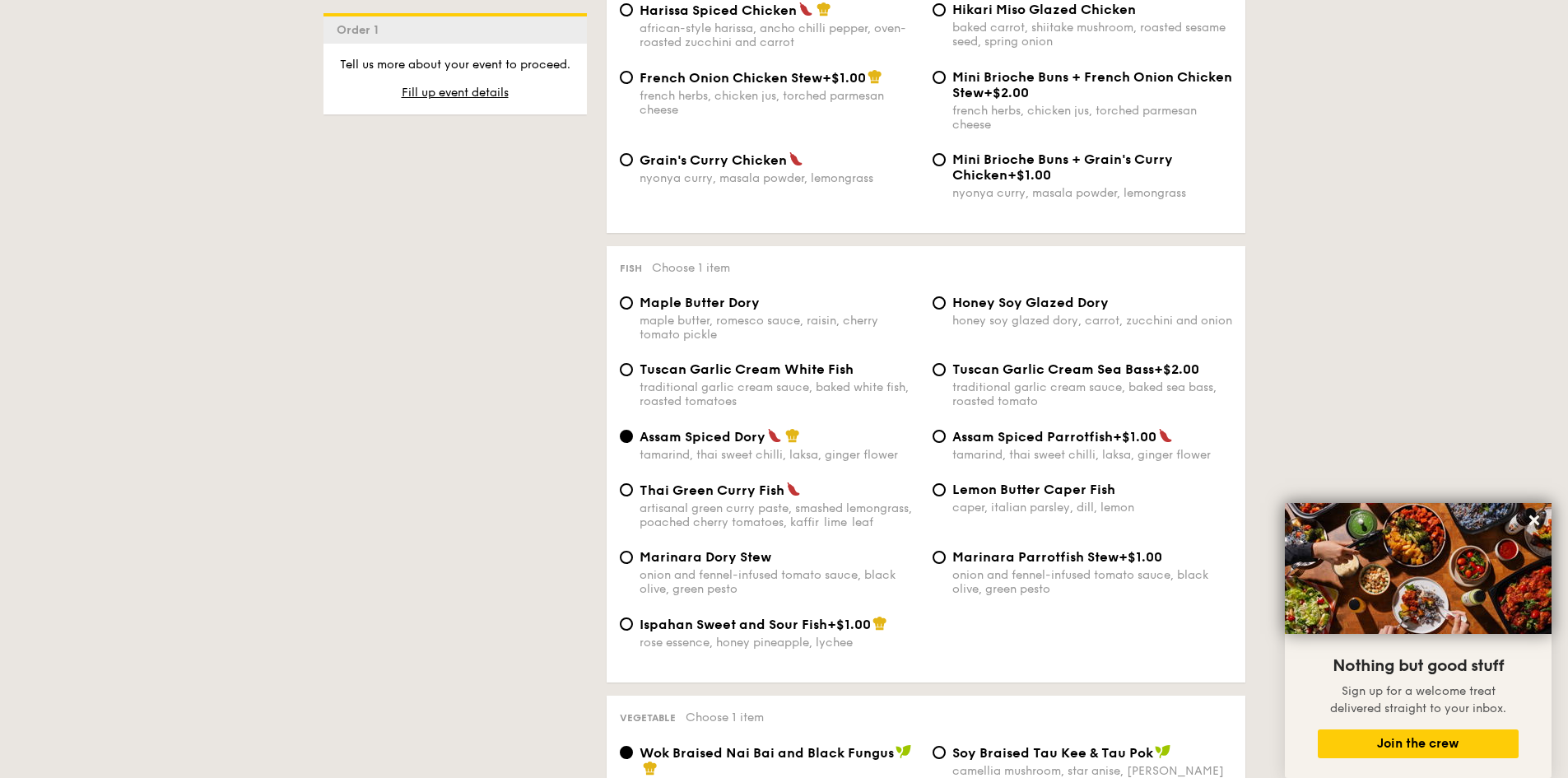
scroll to position [1501, 0]
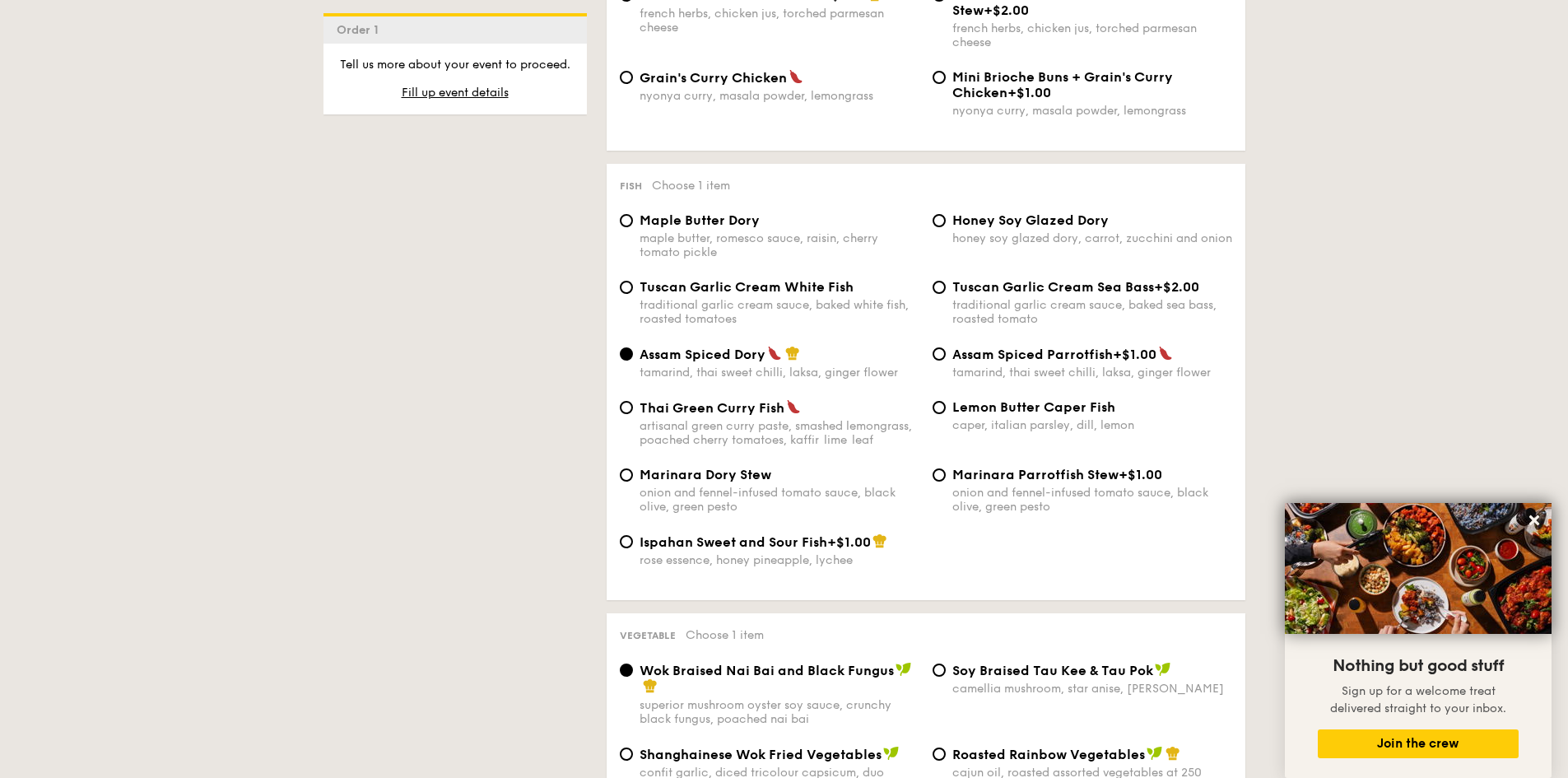
click at [827, 234] on div "maple butter, romesco sauce, raisin, cherry tomato pickle" at bounding box center [780, 245] width 280 height 28
click at [633, 227] on input "Maple Butter Dory maple butter, romesco sauce, raisin, cherry tomato pickle" at bounding box center [626, 220] width 13 height 13
radio input "true"
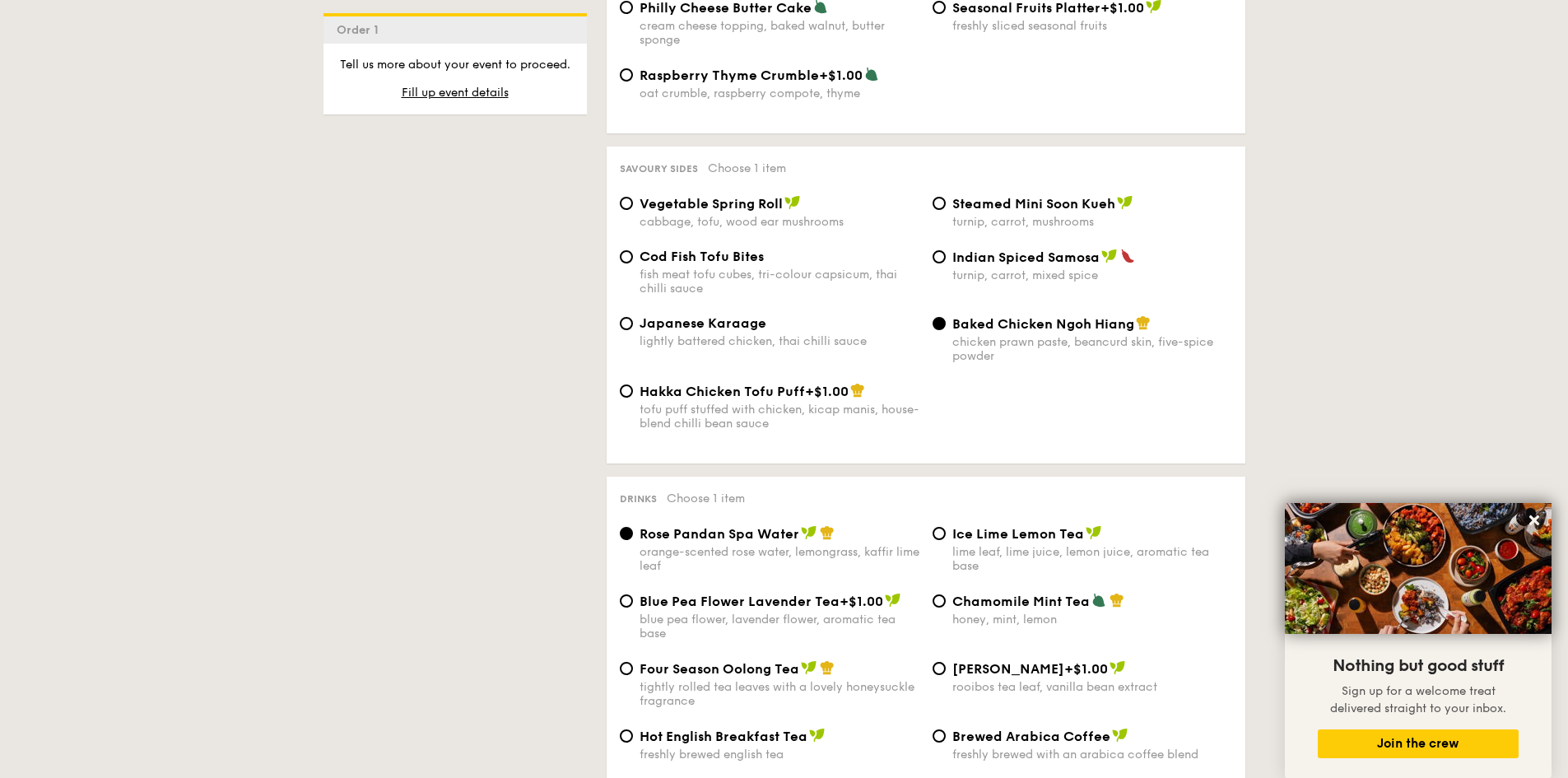
scroll to position [2654, 0]
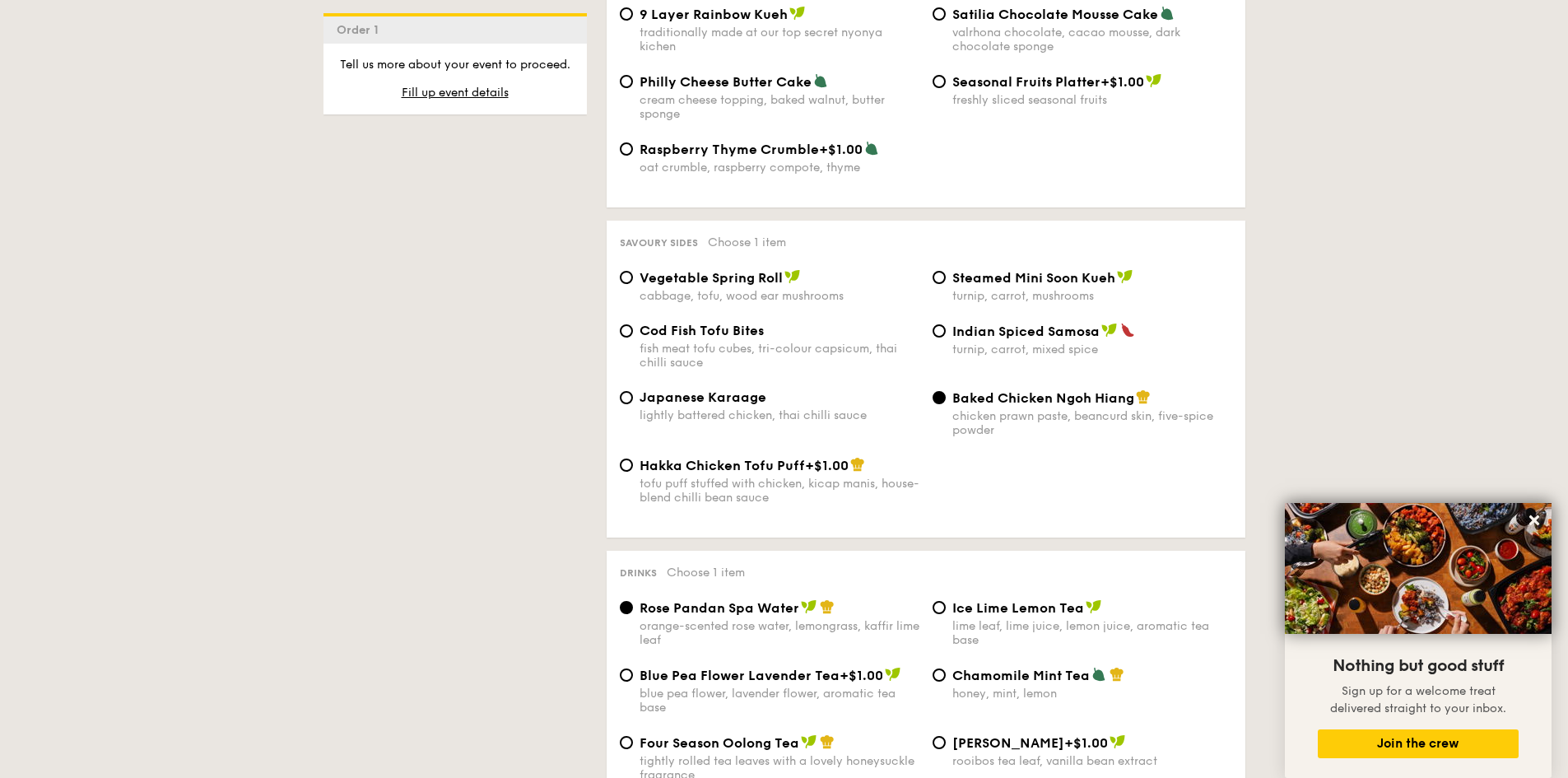
click at [957, 329] on span "Indian Spiced Samosa" at bounding box center [1026, 331] width 147 height 16
click at [946, 329] on input "Indian Spiced Samosa turnip, carrot, mixed spice" at bounding box center [939, 330] width 13 height 13
radio input "true"
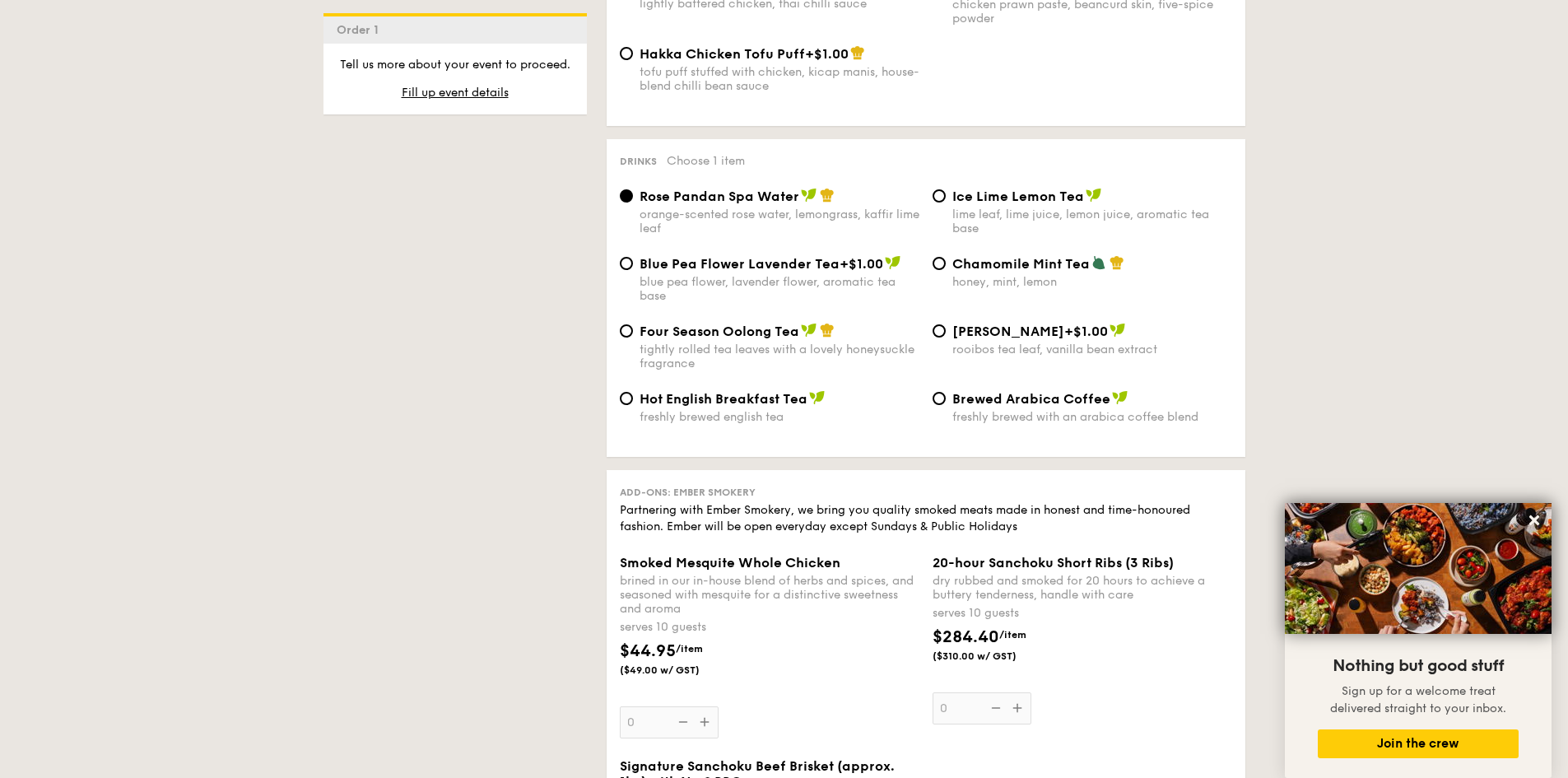
scroll to position [3148, 0]
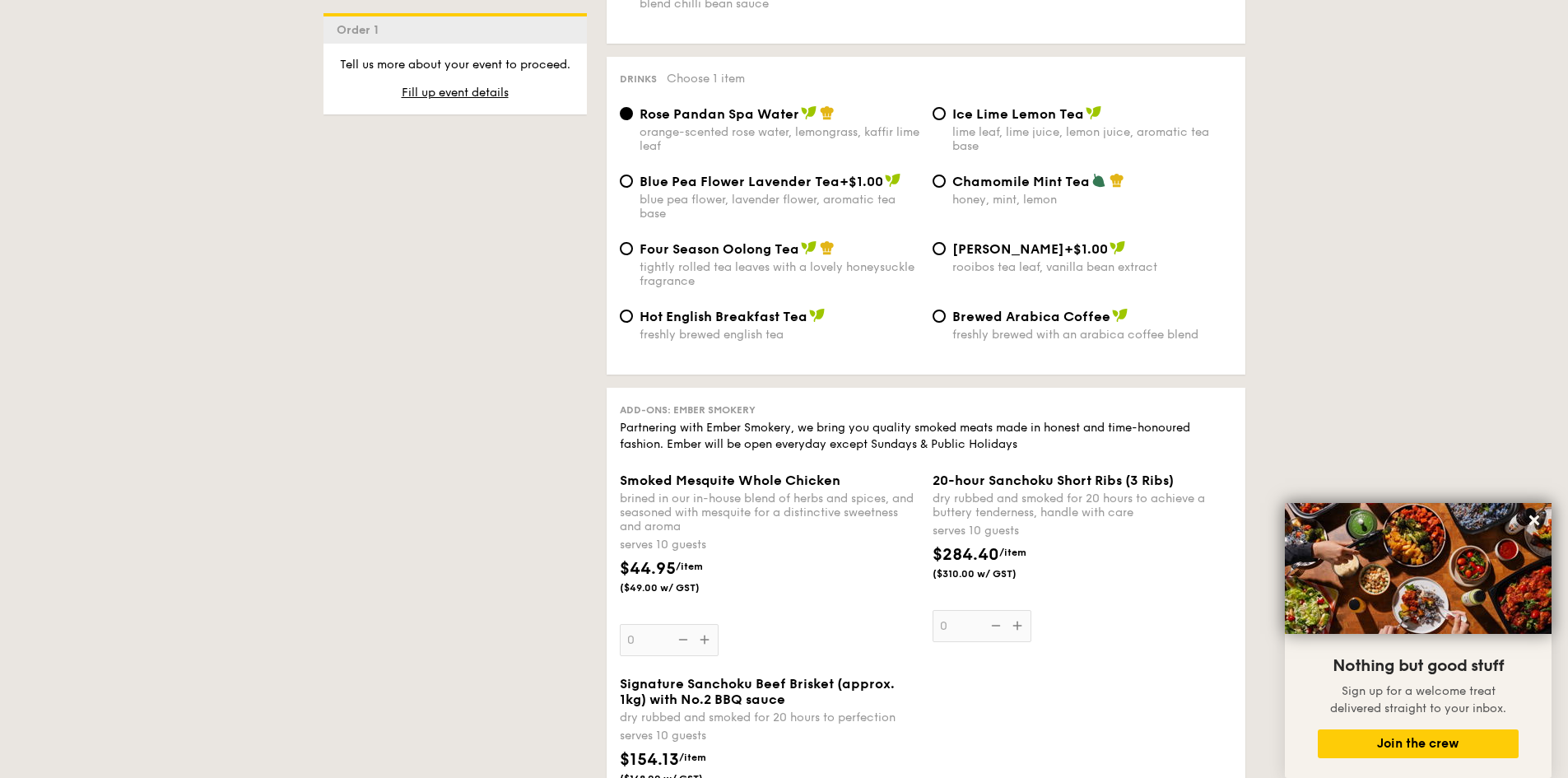
click at [780, 286] on div "tightly rolled tea leaves with a lovely honeysuckle fragrance" at bounding box center [780, 274] width 280 height 28
click at [633, 255] on input "Four Season Oolong Tea tightly rolled tea leaves with a lovely honeysuckle frag…" at bounding box center [626, 248] width 13 height 13
radio input "true"
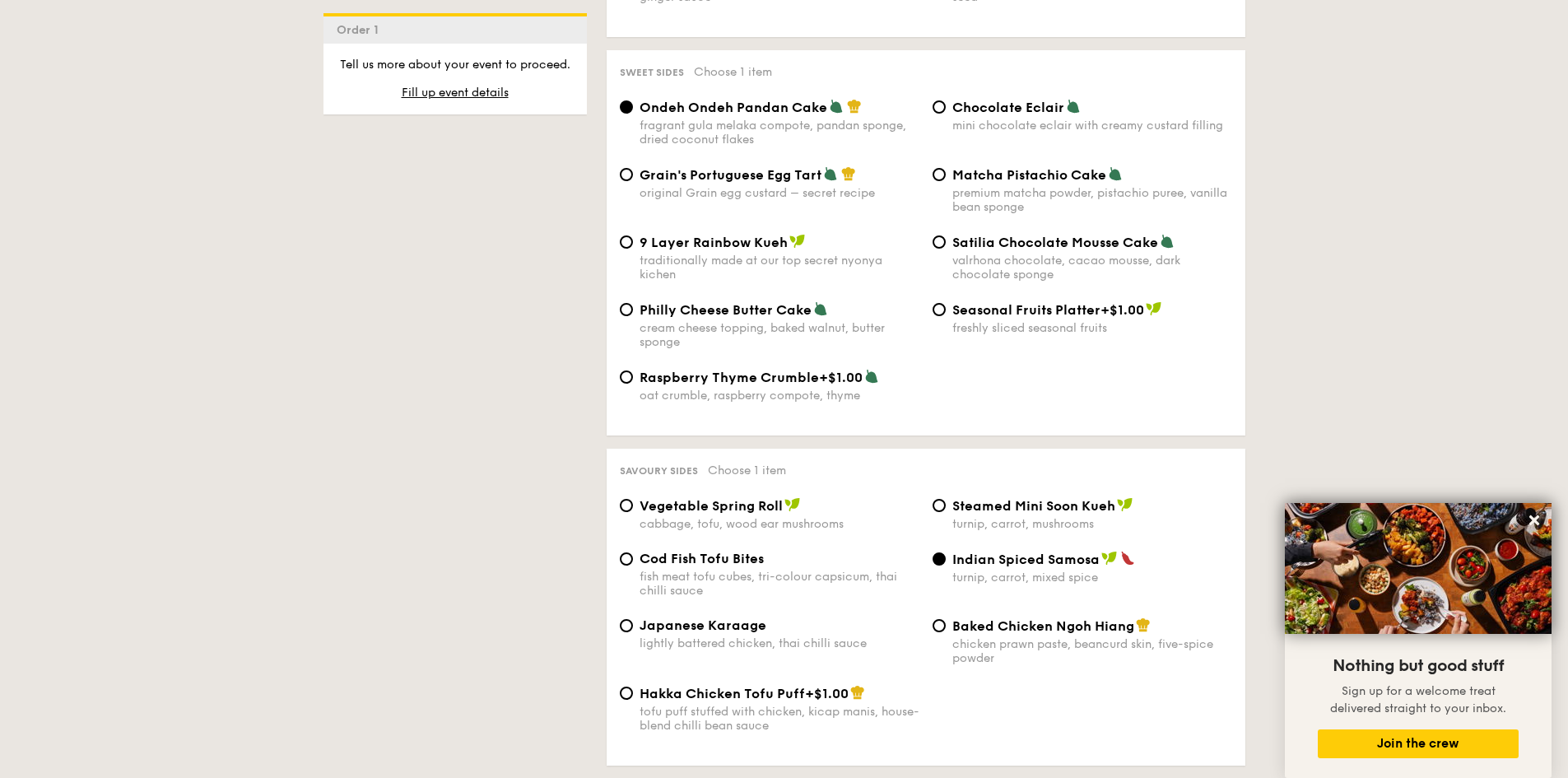
scroll to position [2324, 0]
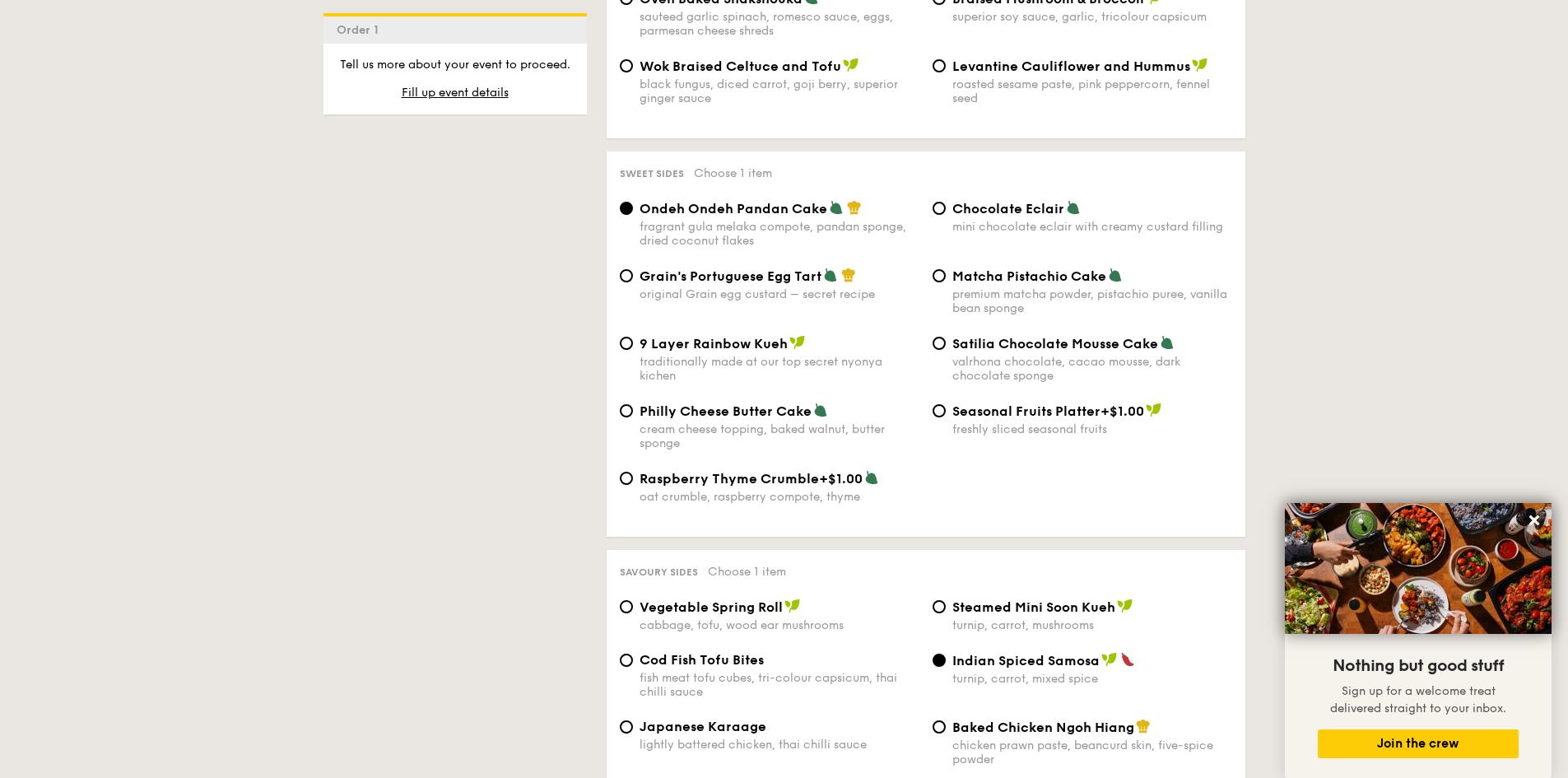
click at [644, 280] on span "Grain's Portuguese Egg Tart" at bounding box center [731, 276] width 182 height 16
click at [633, 280] on input "Grain's Portuguese Egg Tart original Grain egg custard – secret recipe" at bounding box center [626, 275] width 13 height 13
radio input "true"
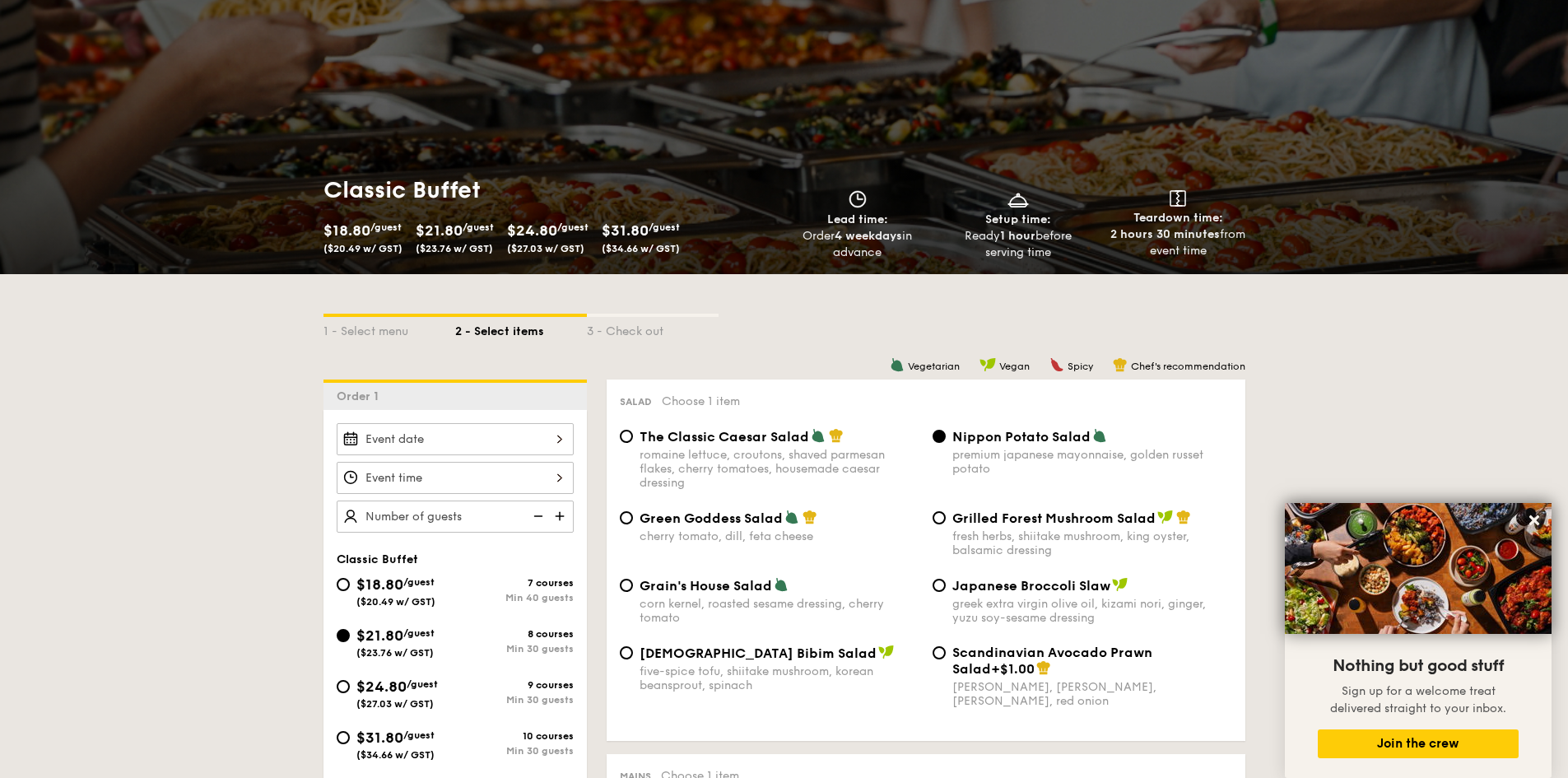
scroll to position [19, 0]
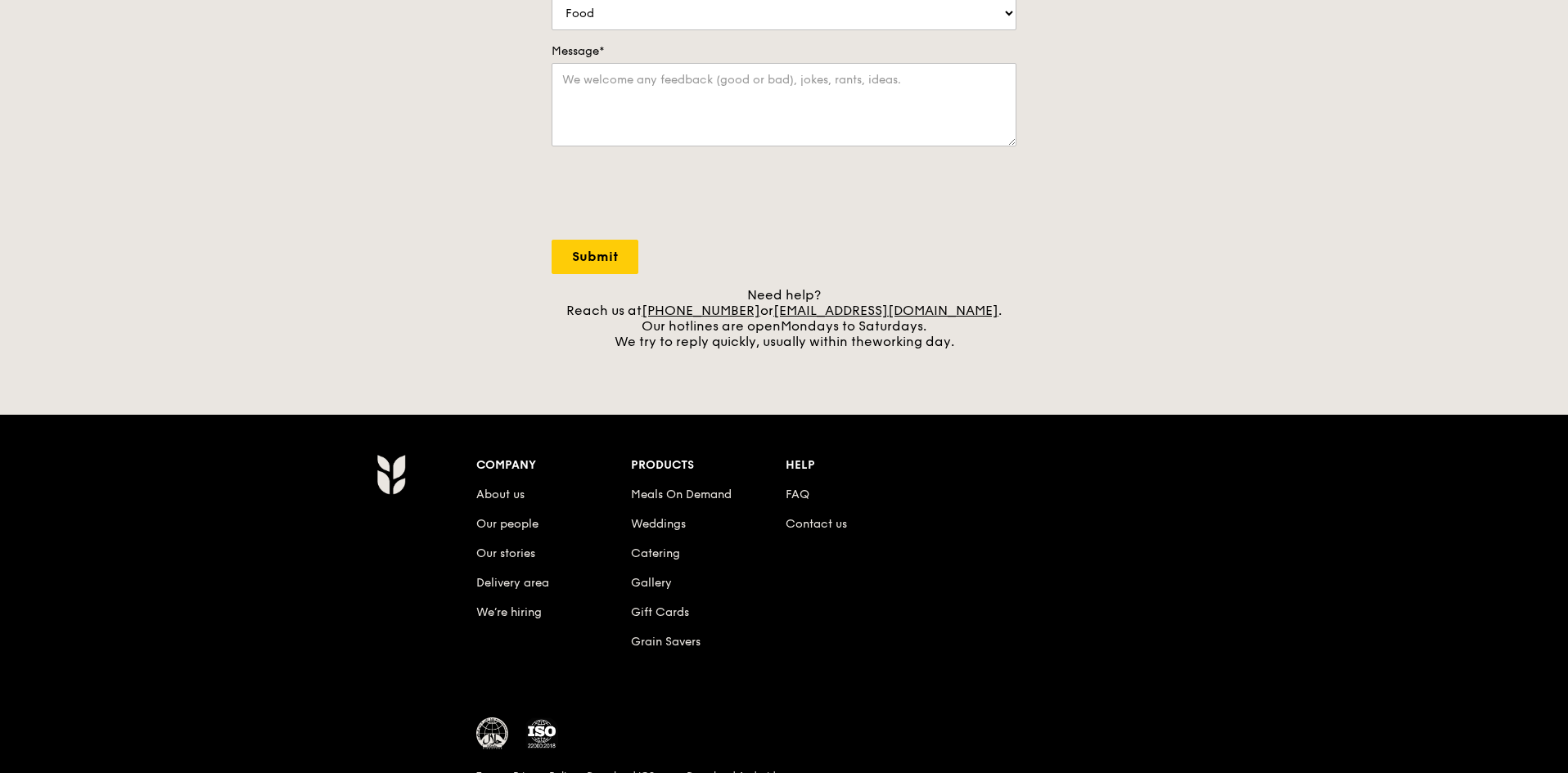
scroll to position [491, 0]
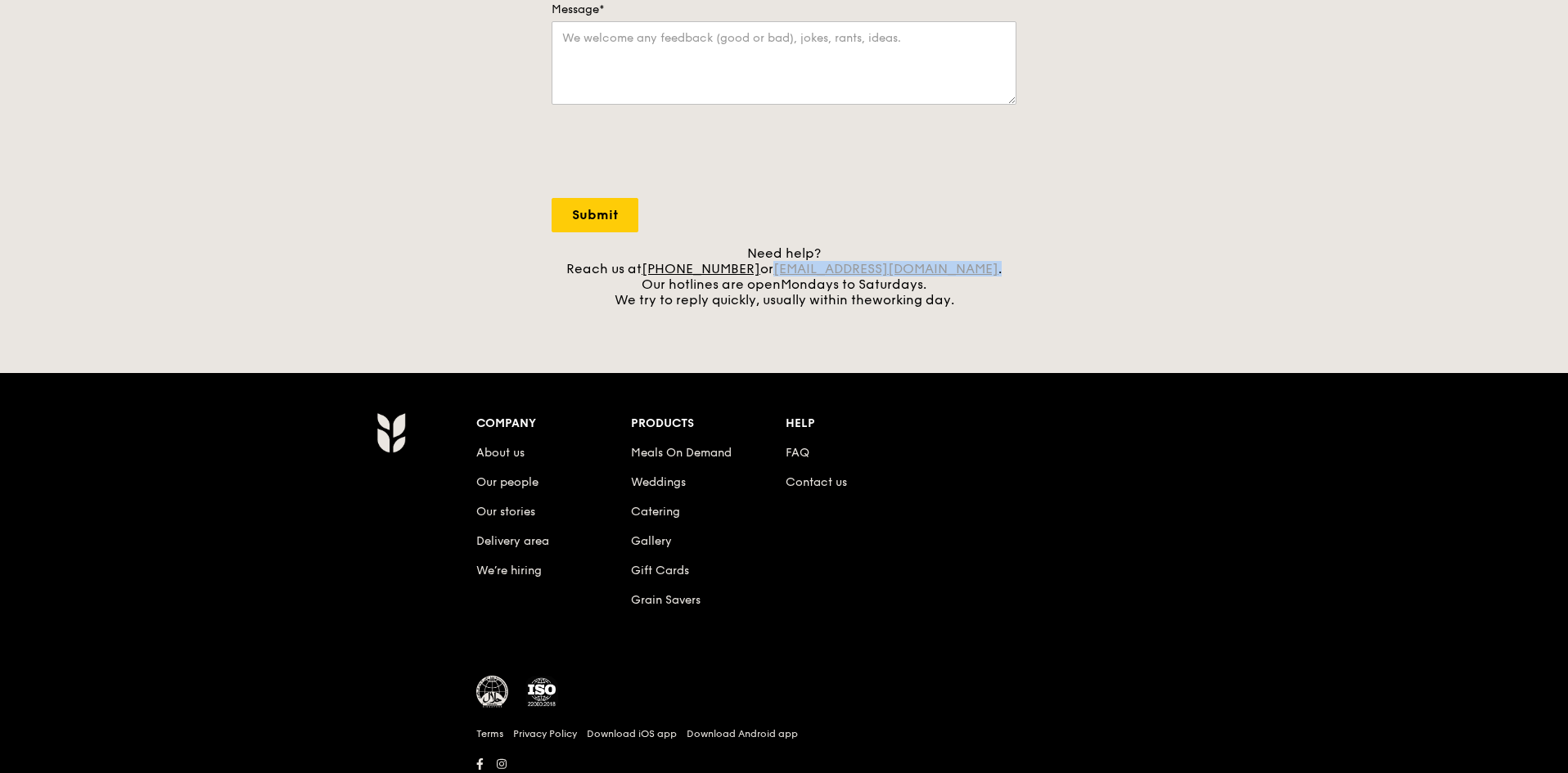
drag, startPoint x: 988, startPoint y: 273, endPoint x: 802, endPoint y: 273, distance: 186.0
click at [802, 273] on div "Need help? Reach us at [PHONE_NUMBER] or [EMAIL_ADDRESS][DOMAIN_NAME] . Our hot…" at bounding box center [784, 276] width 465 height 62
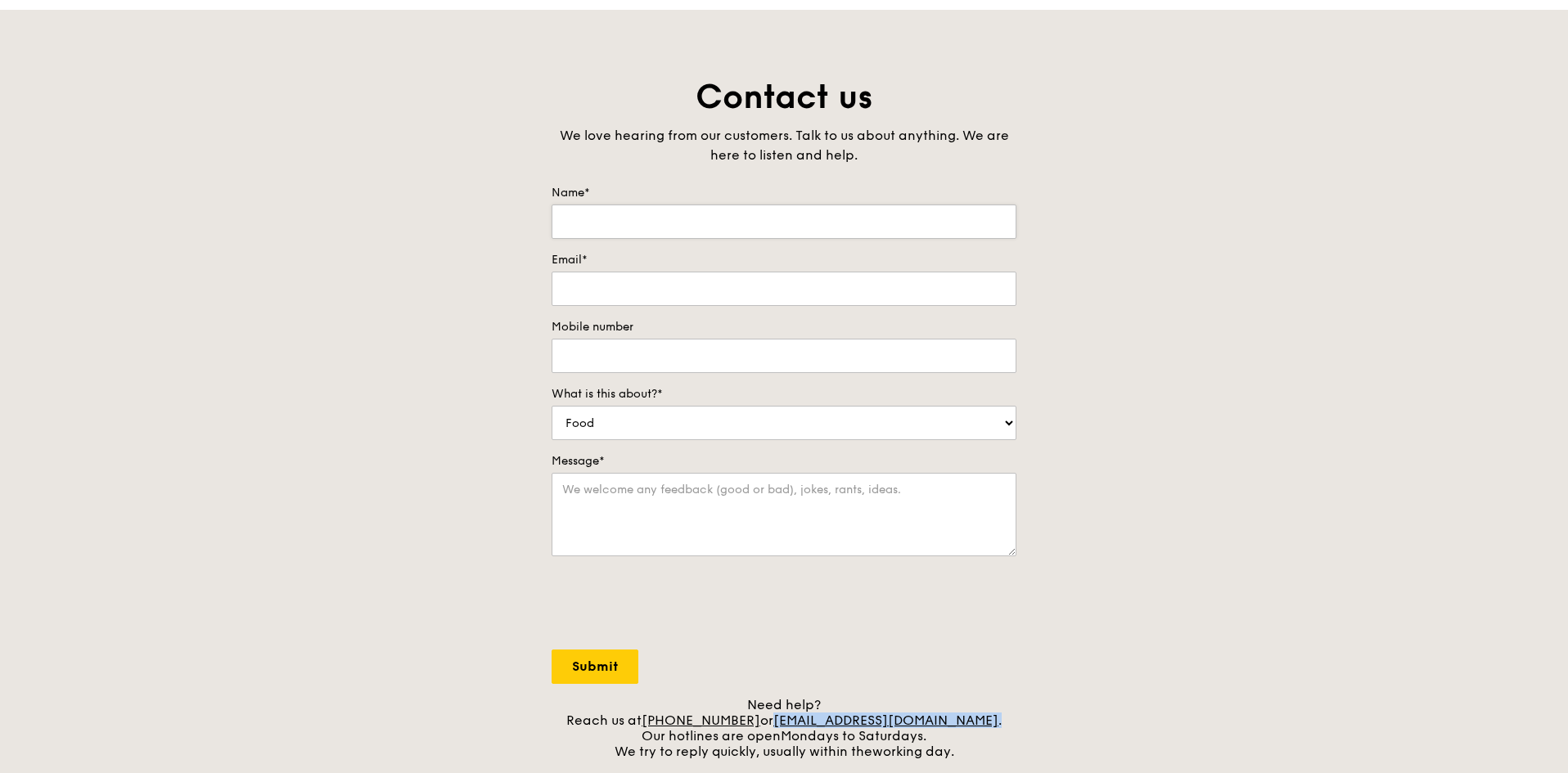
scroll to position [0, 0]
